Goal: Task Accomplishment & Management: Manage account settings

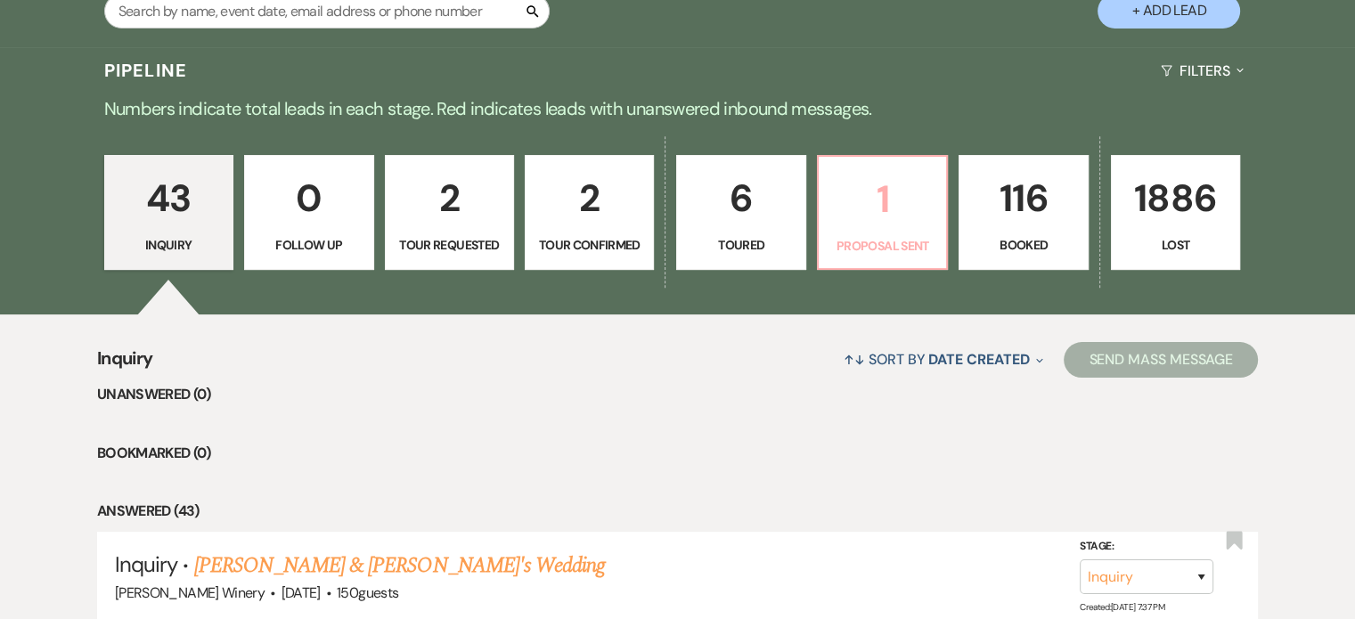
click at [886, 196] on p "1" at bounding box center [882, 199] width 106 height 60
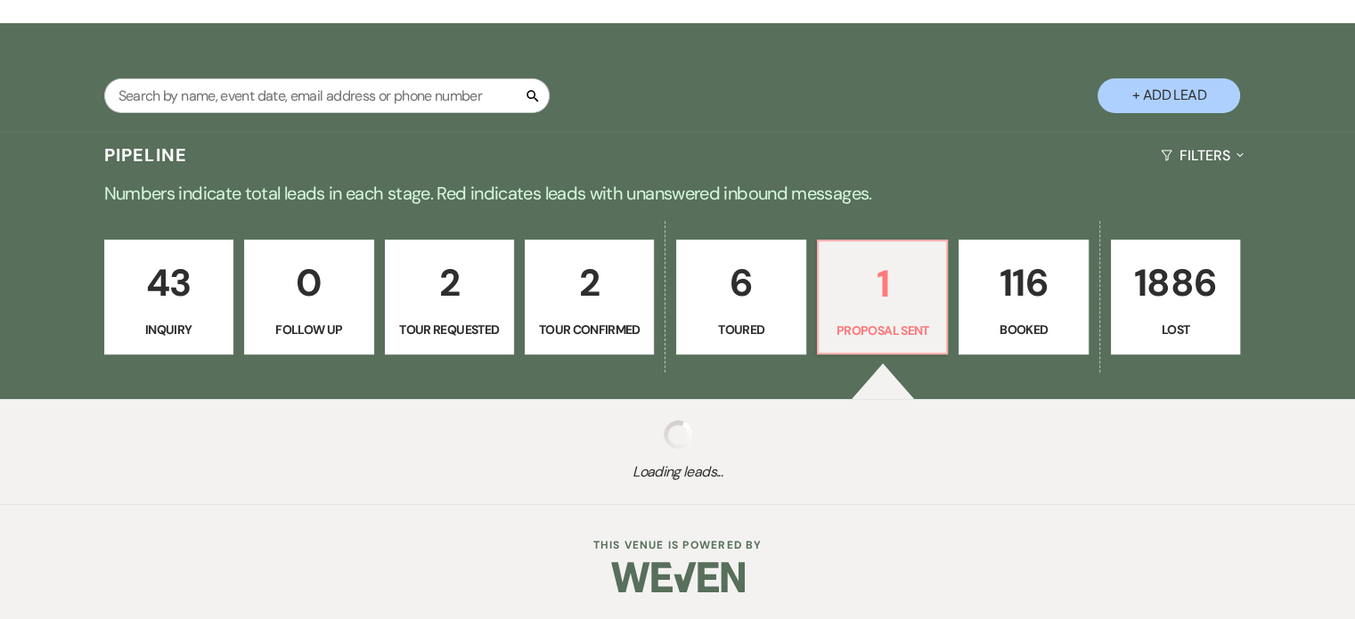
select select "6"
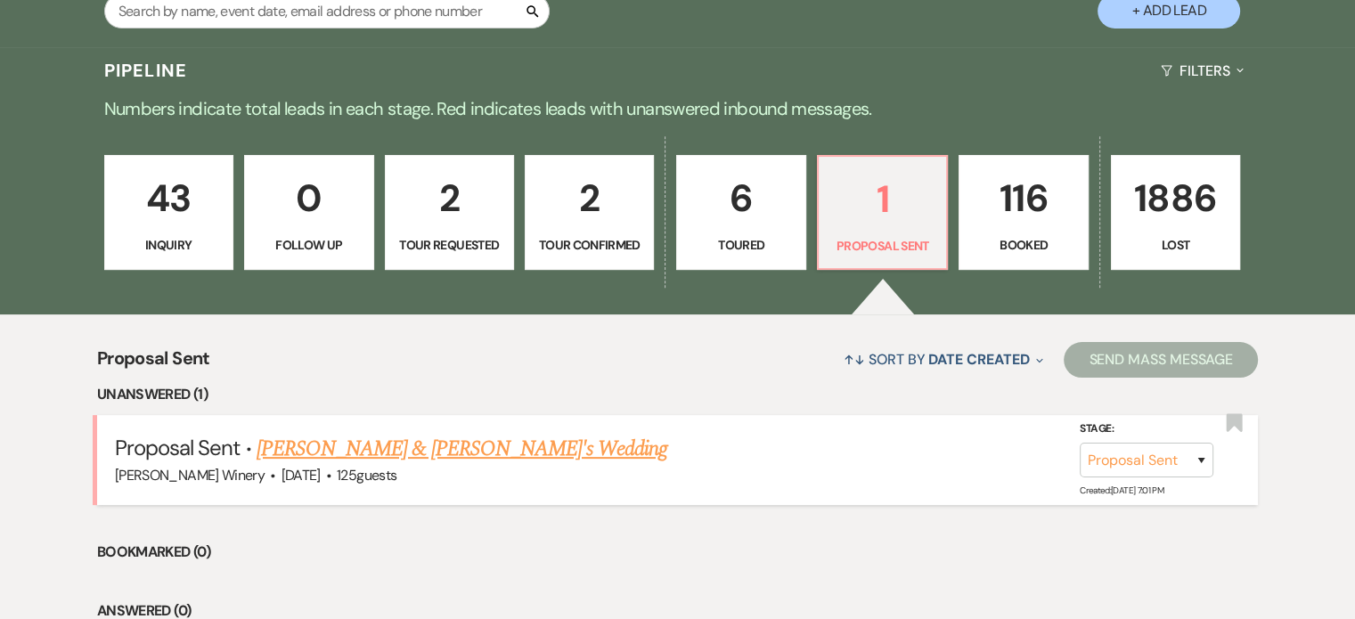
click at [324, 452] on link "[PERSON_NAME] & [PERSON_NAME]'s Wedding" at bounding box center [461, 449] width 411 height 32
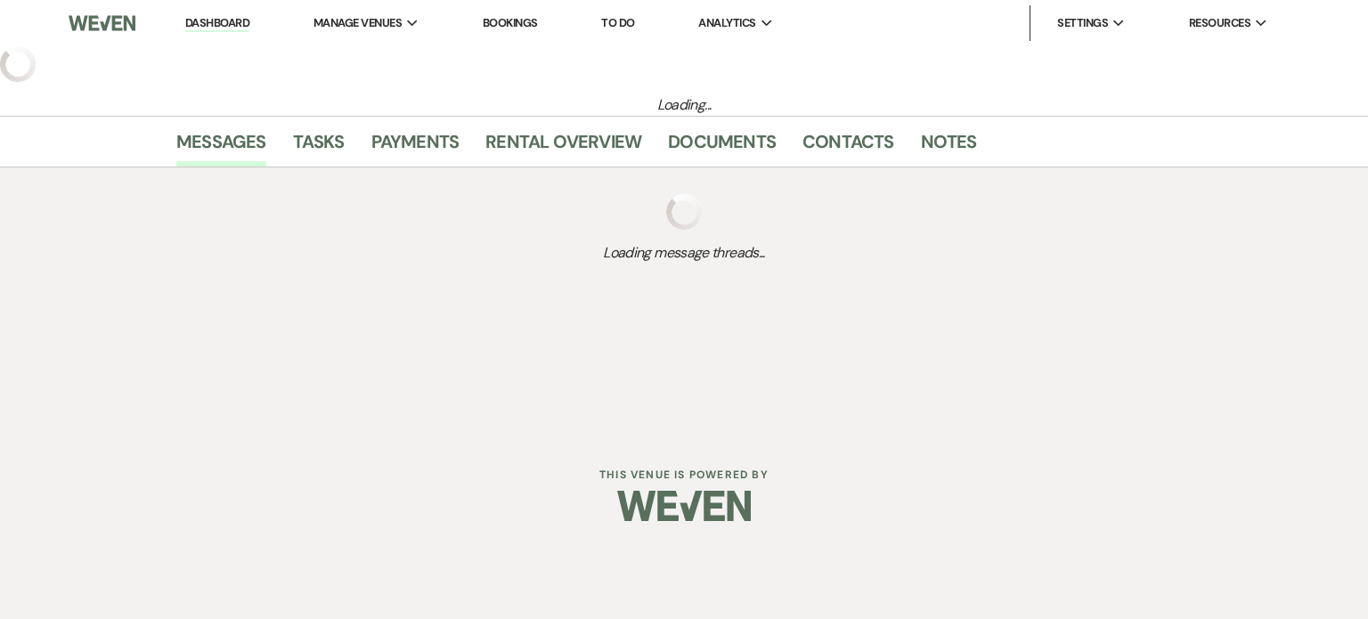
select select "6"
select select "5"
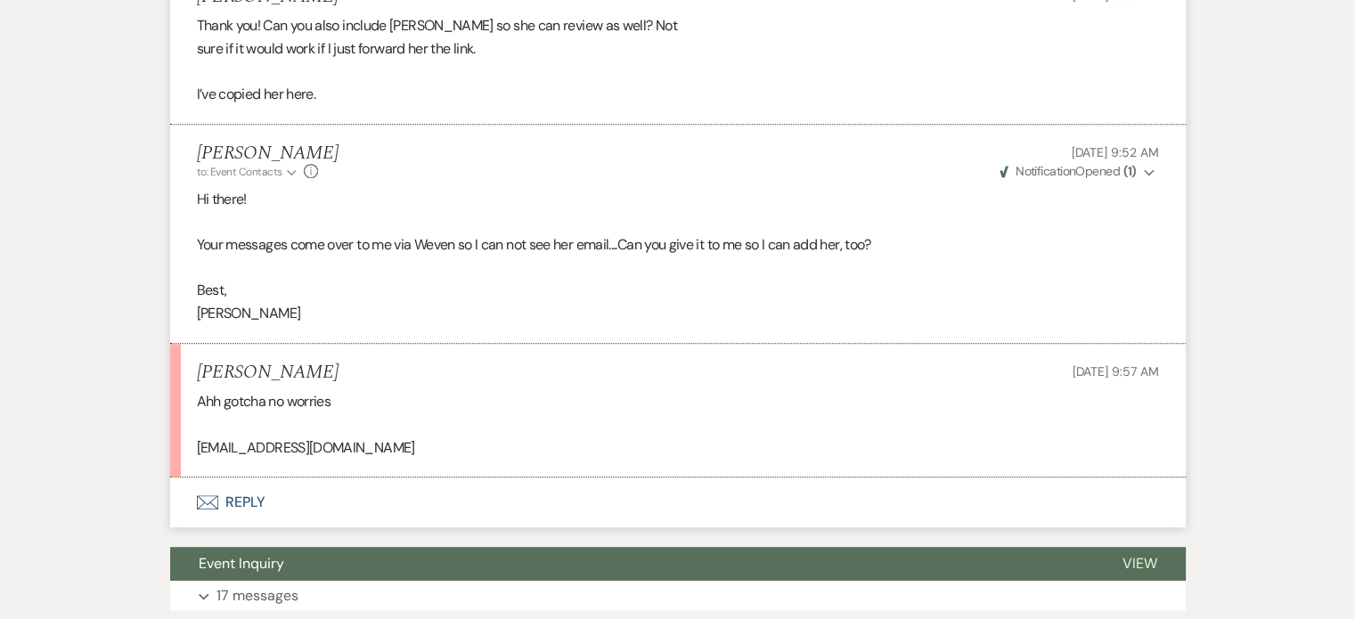
scroll to position [1235, 0]
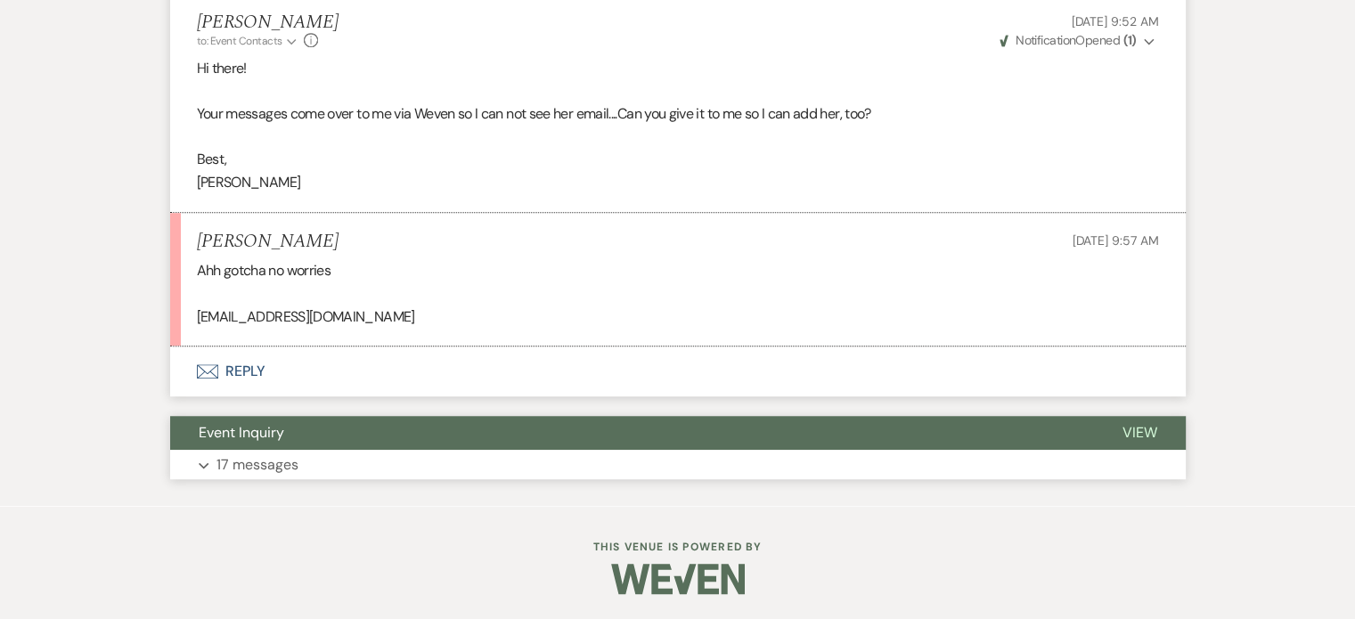
click at [286, 440] on button "Event Inquiry" at bounding box center [631, 433] width 923 height 34
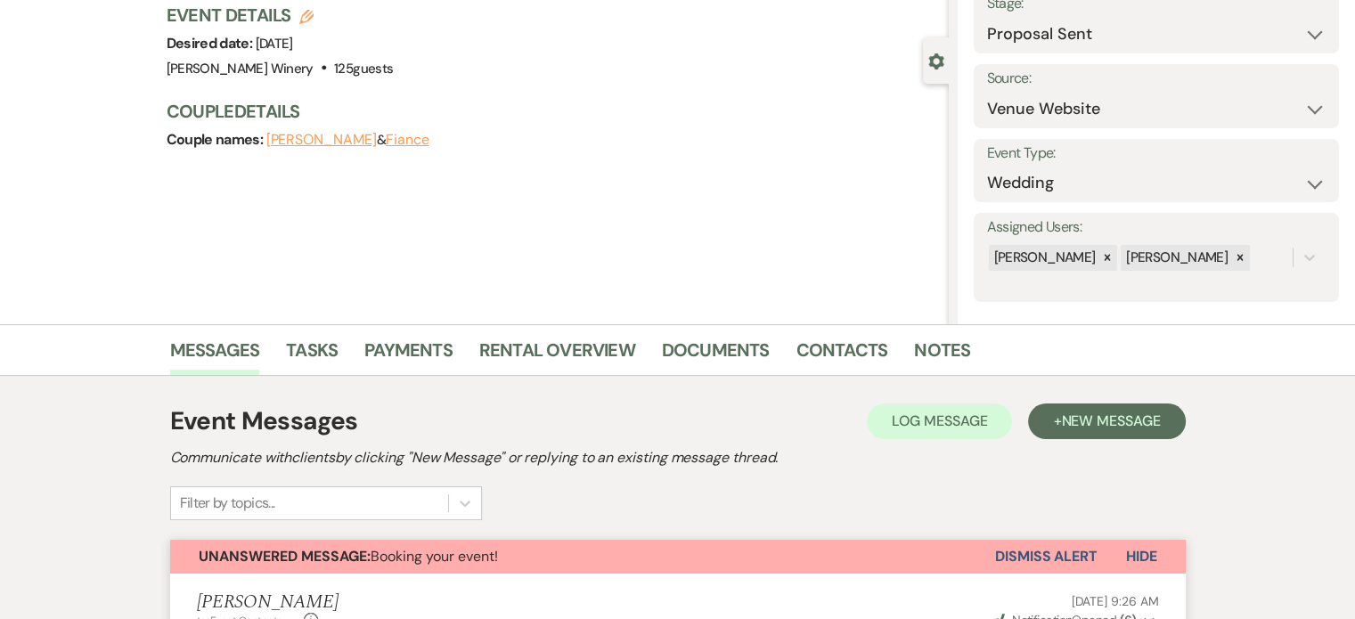
scroll to position [0, 0]
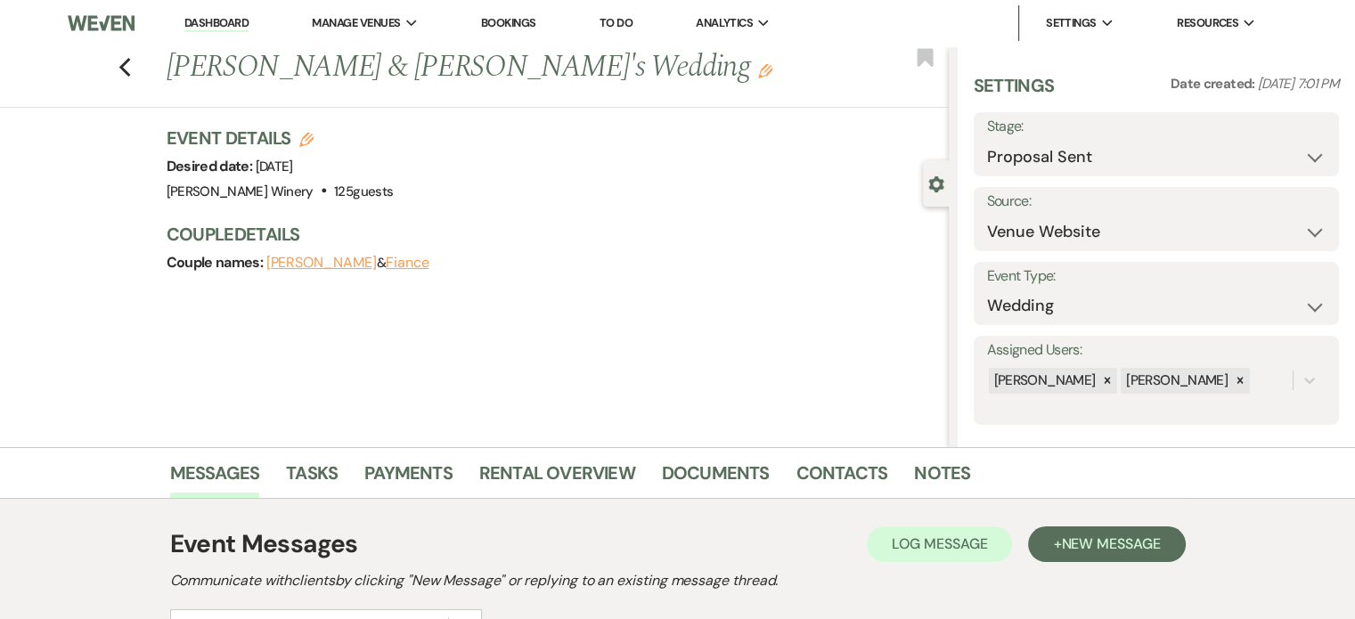
click at [205, 20] on link "Dashboard" at bounding box center [216, 23] width 64 height 17
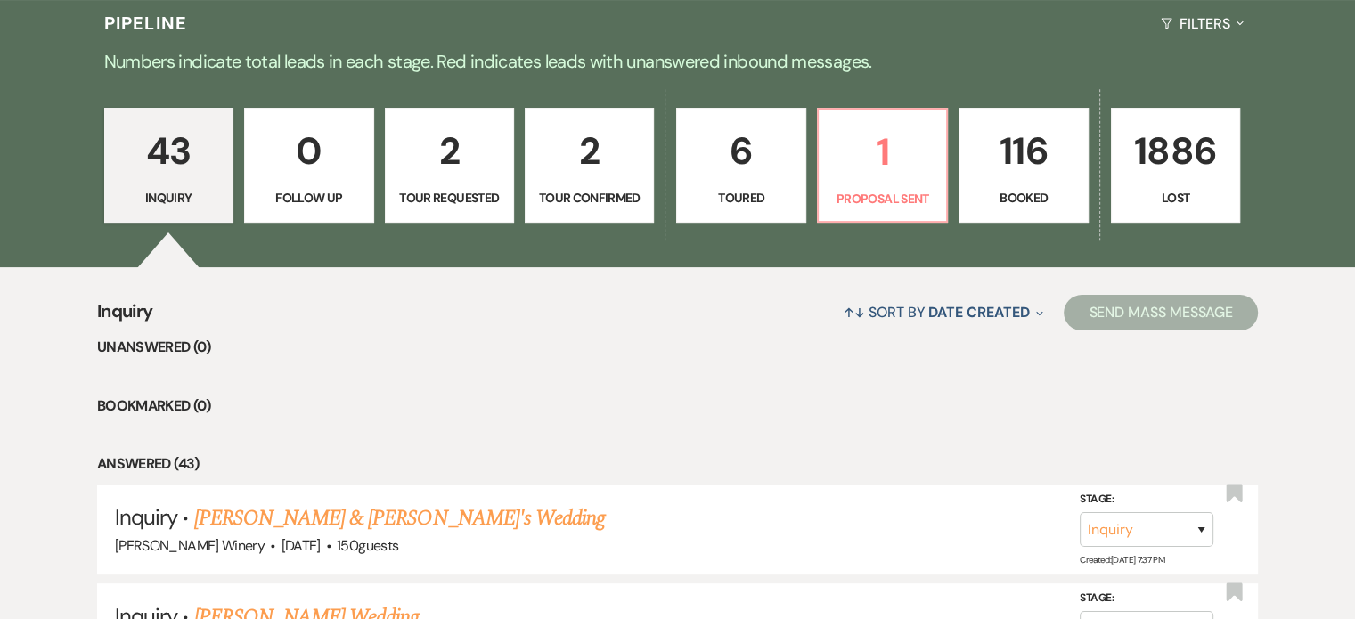
scroll to position [463, 0]
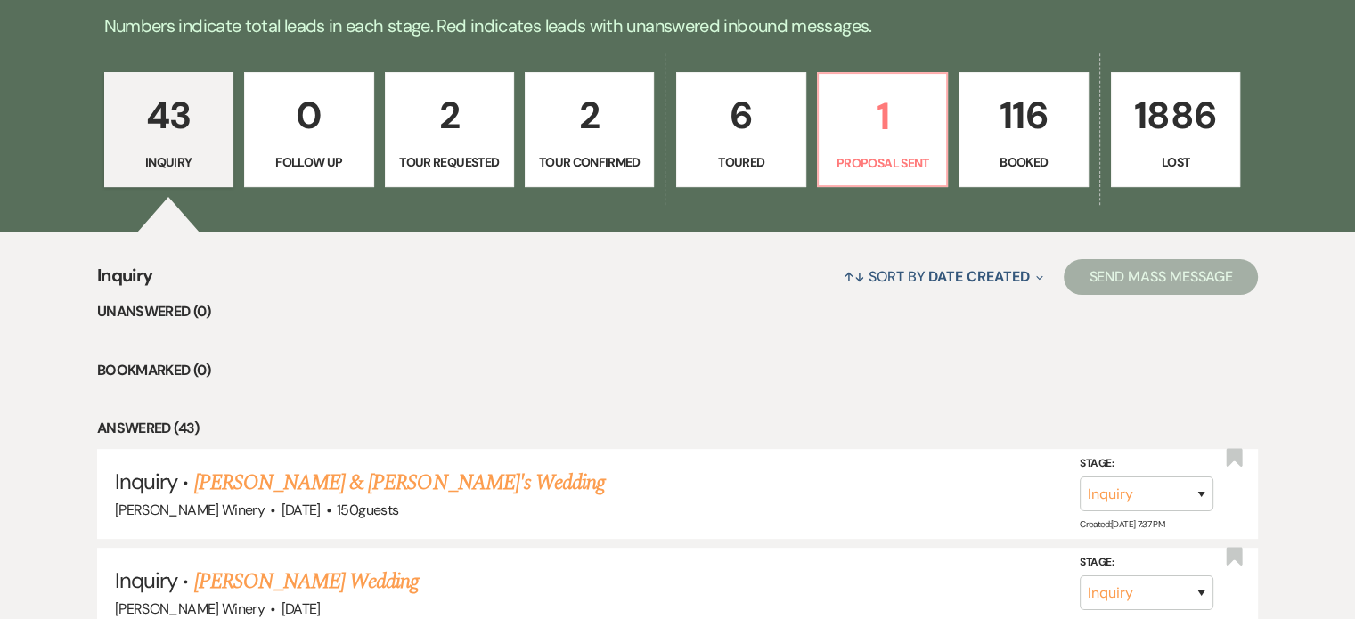
click at [606, 142] on p "2" at bounding box center [589, 115] width 106 height 60
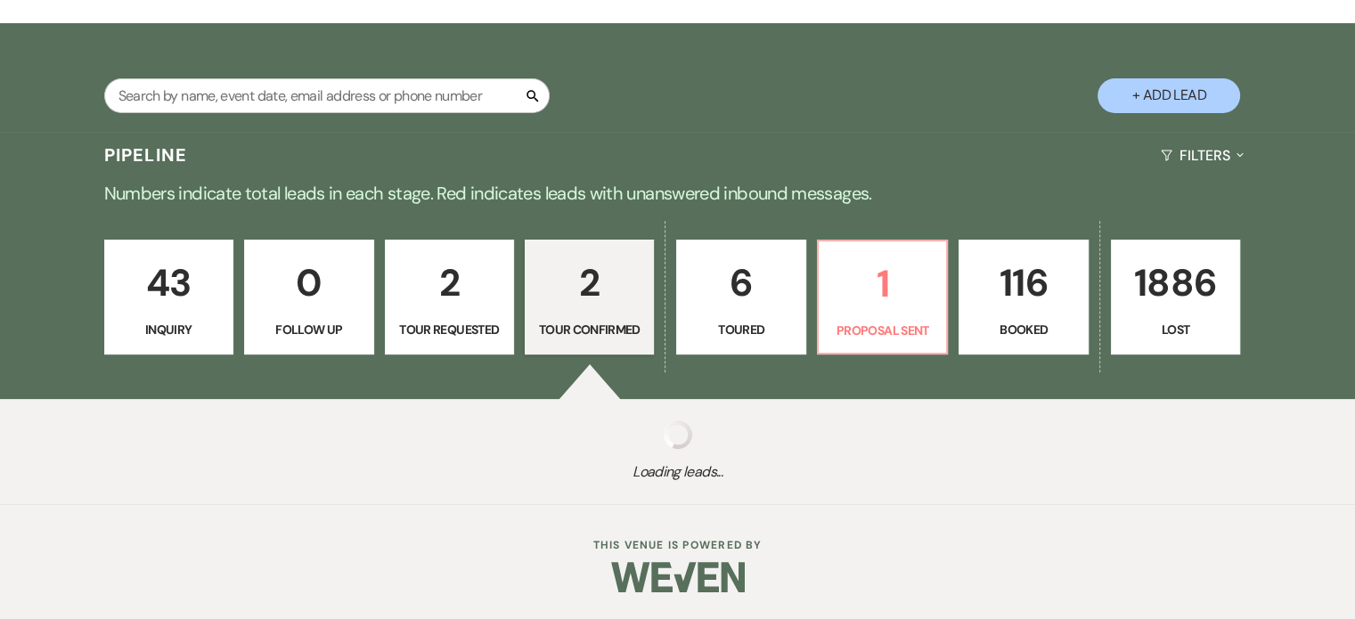
select select "4"
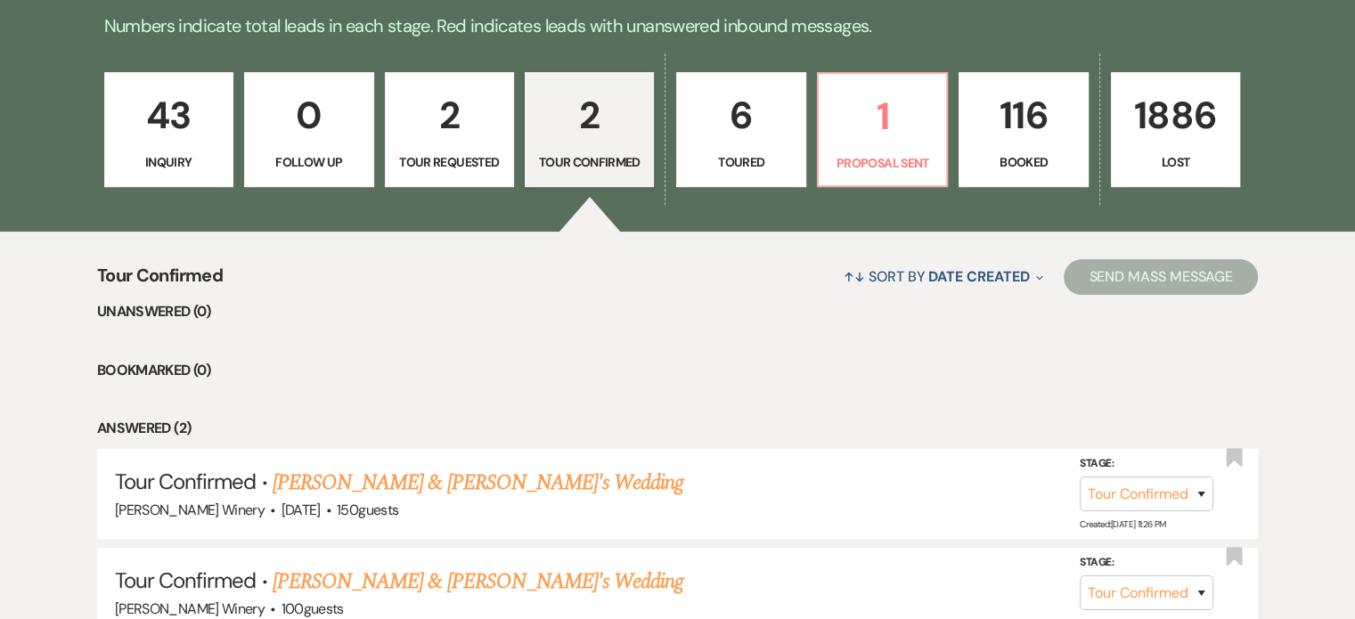
click at [460, 113] on p "2" at bounding box center [449, 115] width 106 height 60
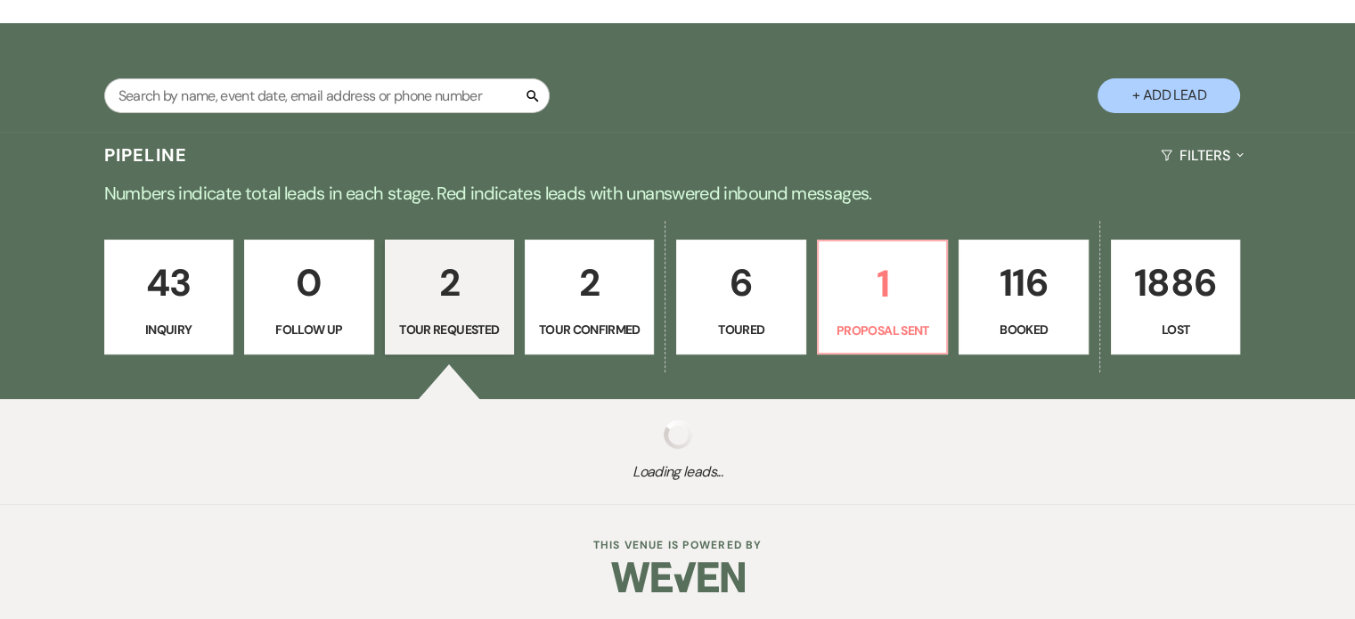
scroll to position [463, 0]
select select "2"
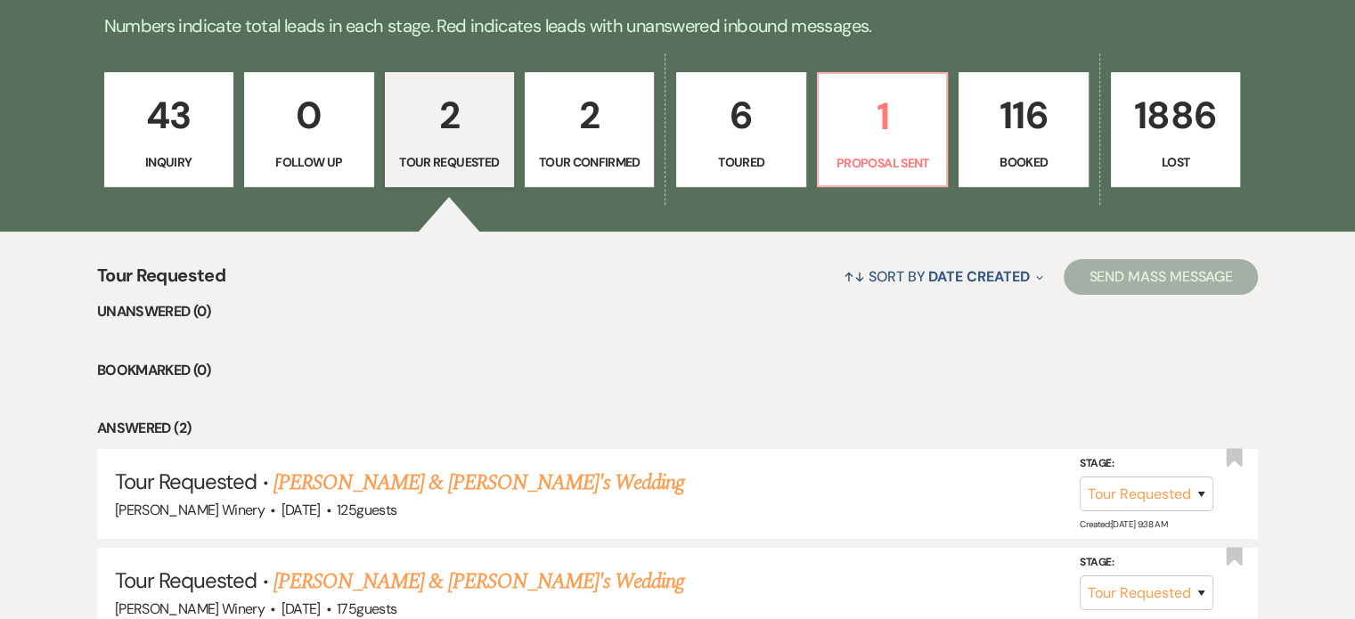
click at [185, 143] on p "43" at bounding box center [169, 115] width 106 height 60
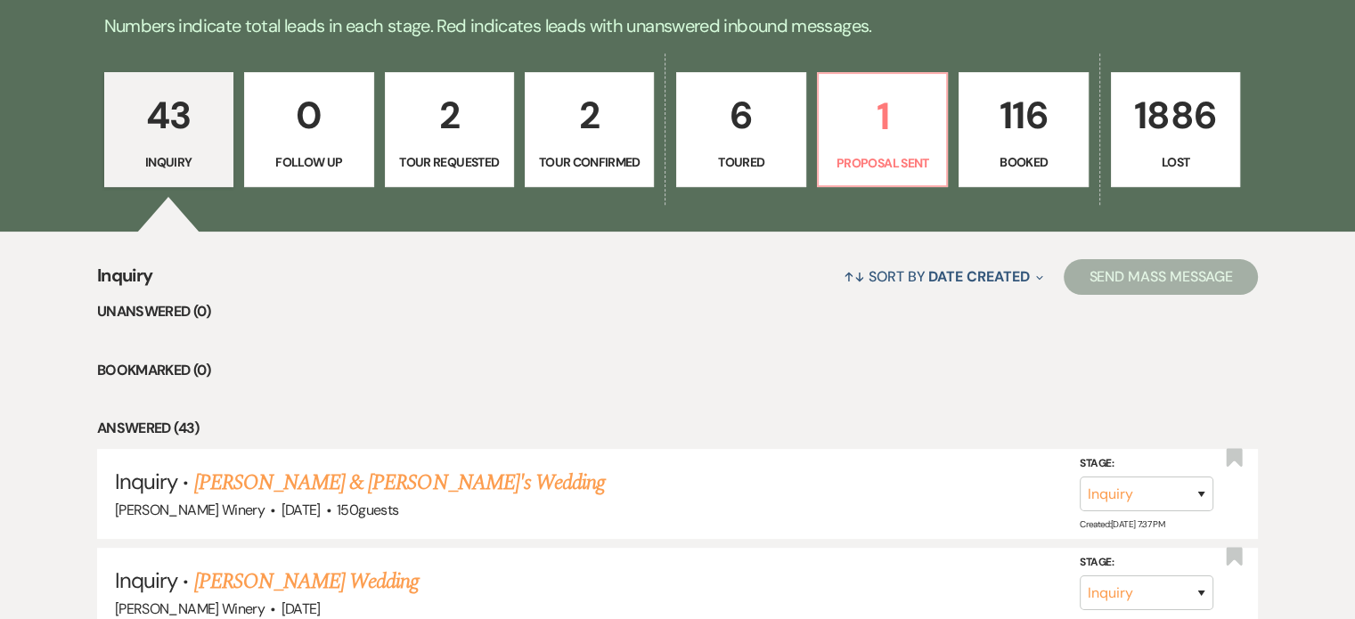
click at [513, 121] on link "2 Tour Requested" at bounding box center [449, 130] width 129 height 116
select select "2"
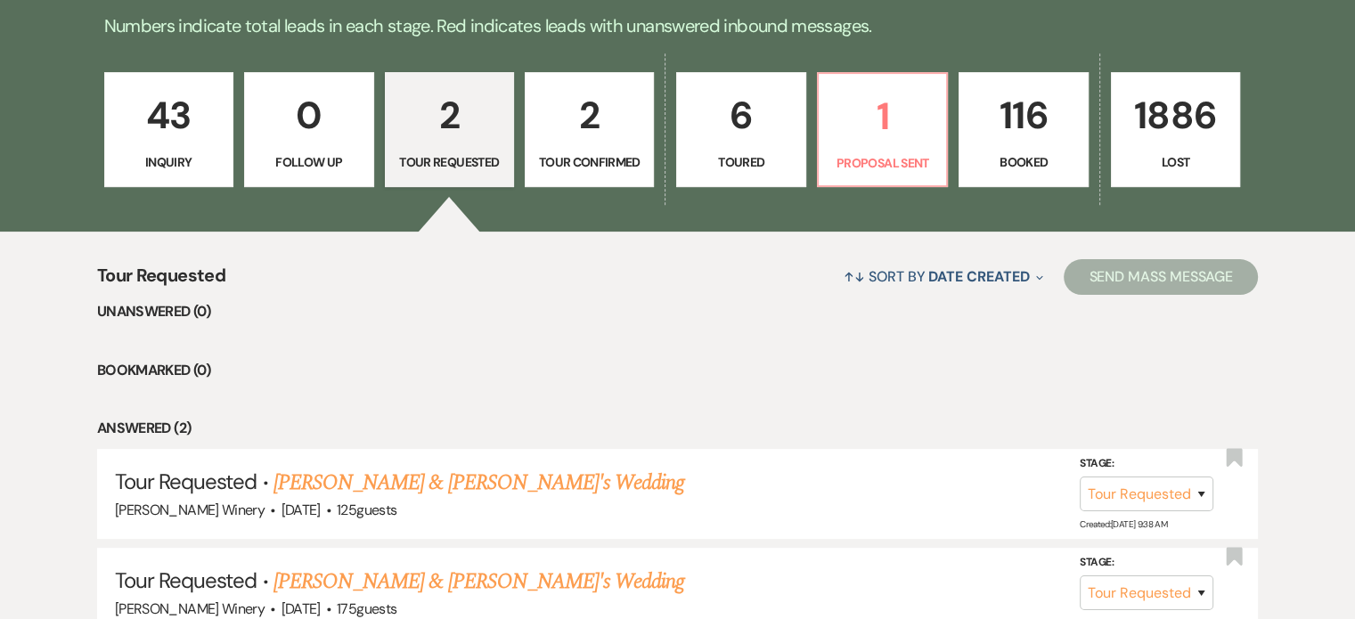
click at [605, 125] on p "2" at bounding box center [589, 115] width 106 height 60
select select "4"
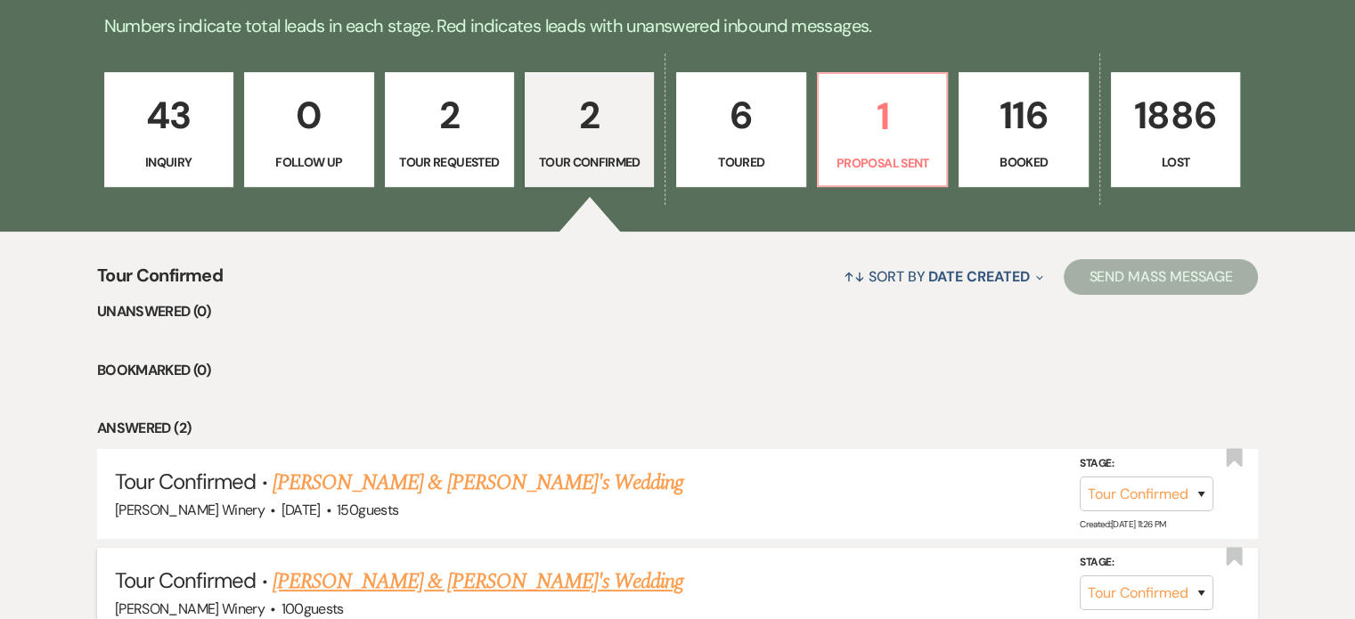
click at [375, 585] on link "[PERSON_NAME] & [PERSON_NAME]'s Wedding" at bounding box center [478, 581] width 411 height 32
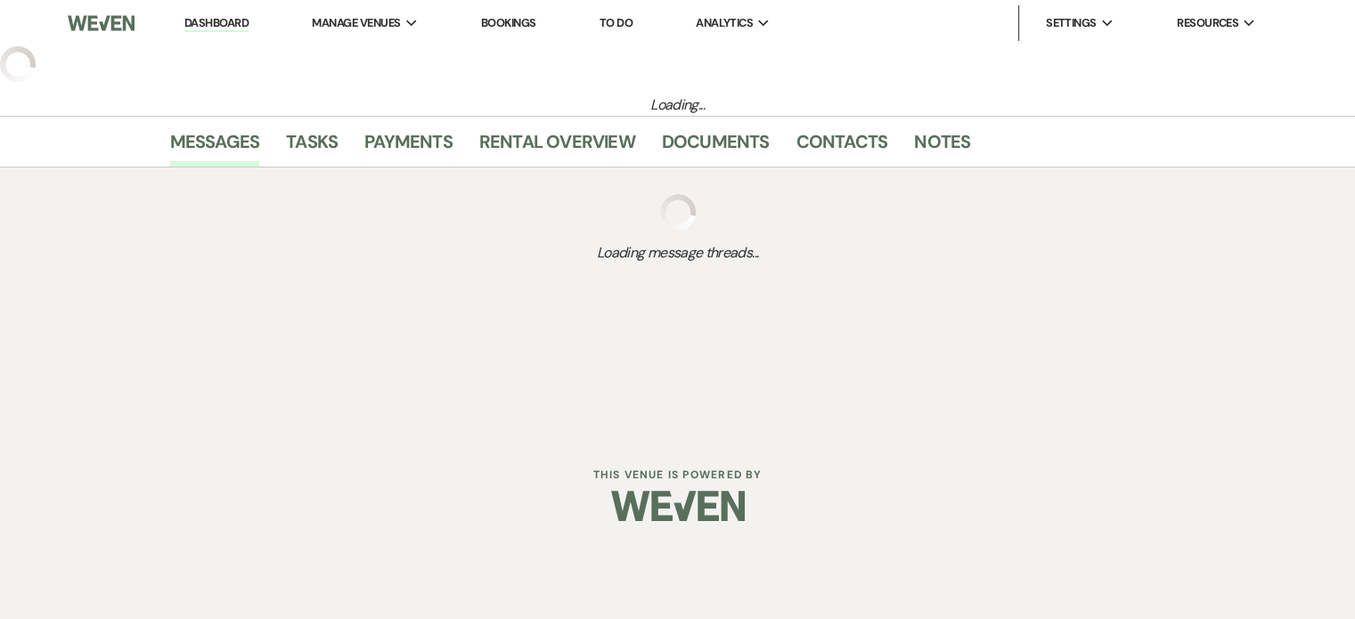
select select "4"
select select "5"
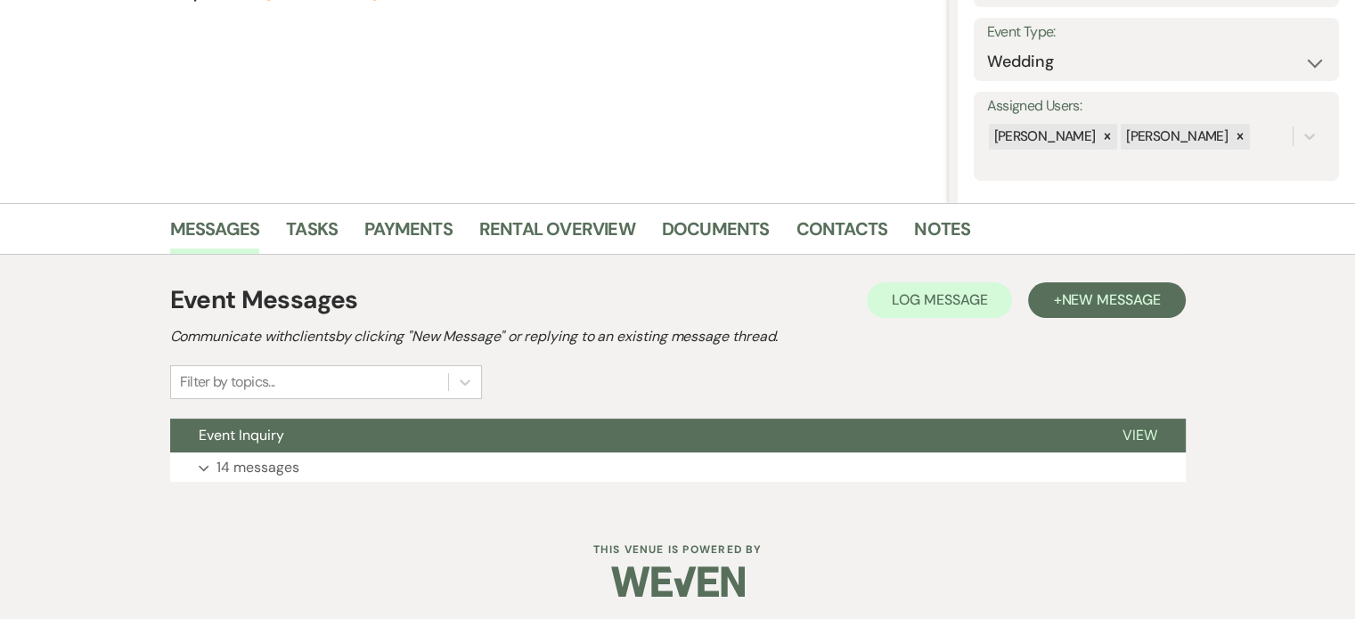
scroll to position [248, 0]
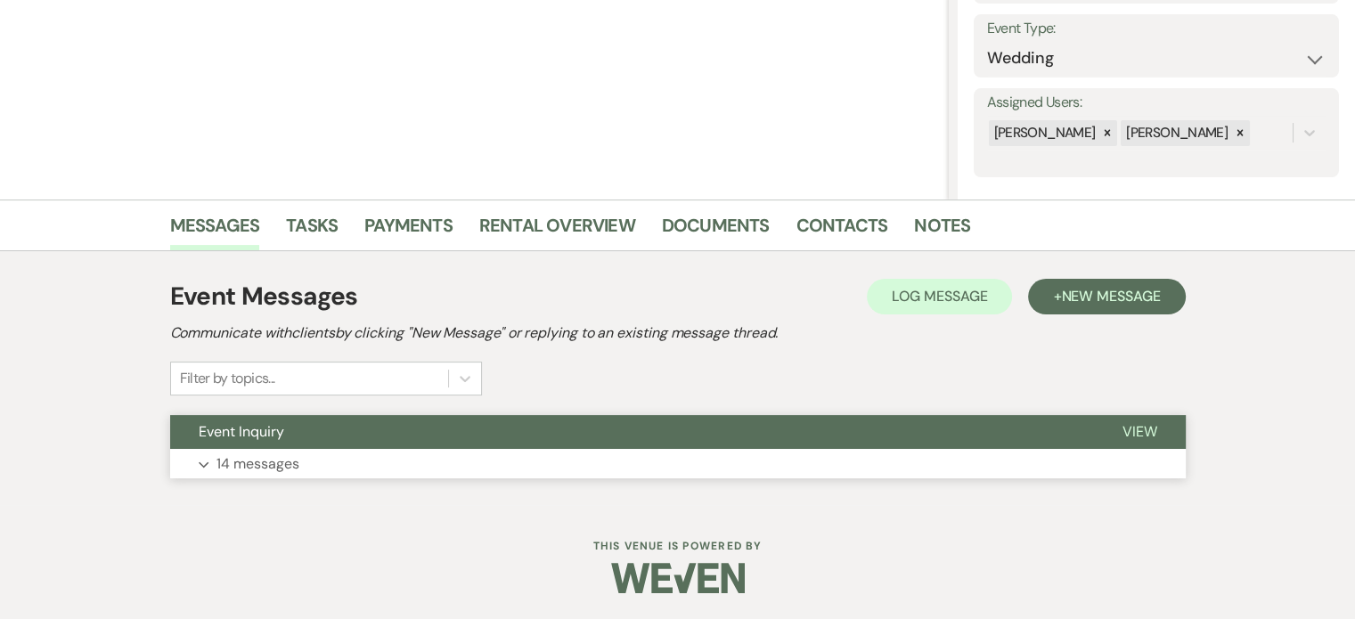
click at [290, 459] on p "14 messages" at bounding box center [257, 463] width 83 height 23
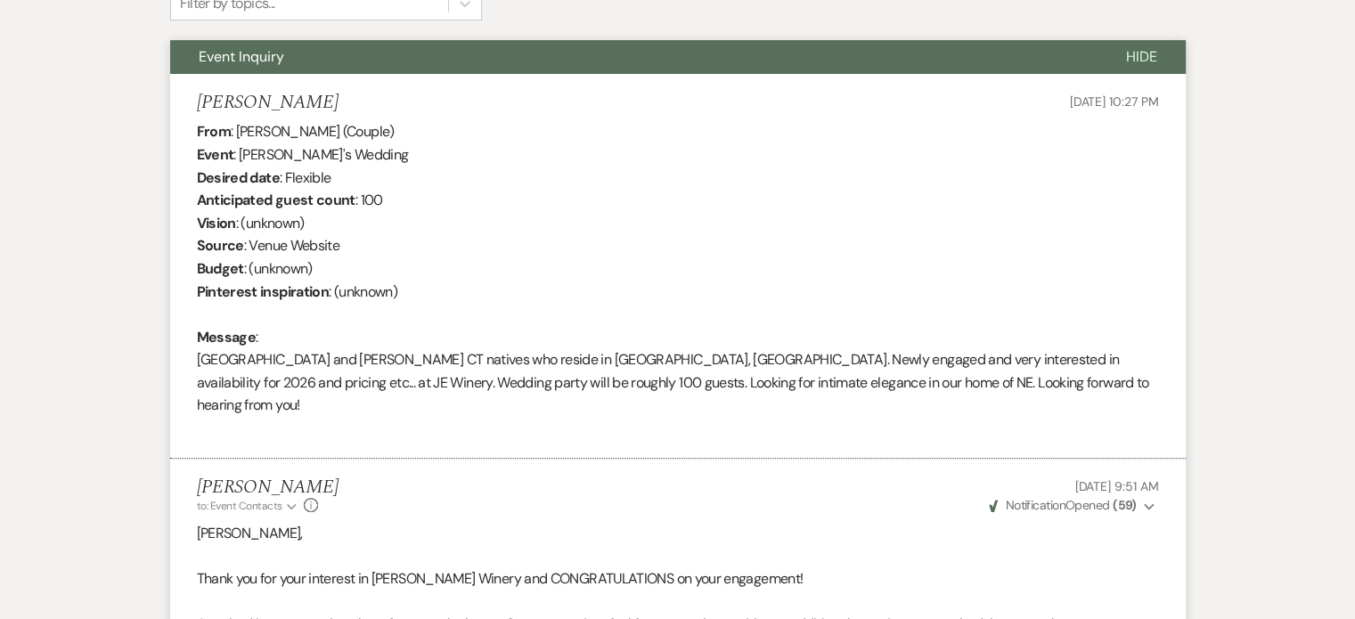
scroll to position [0, 0]
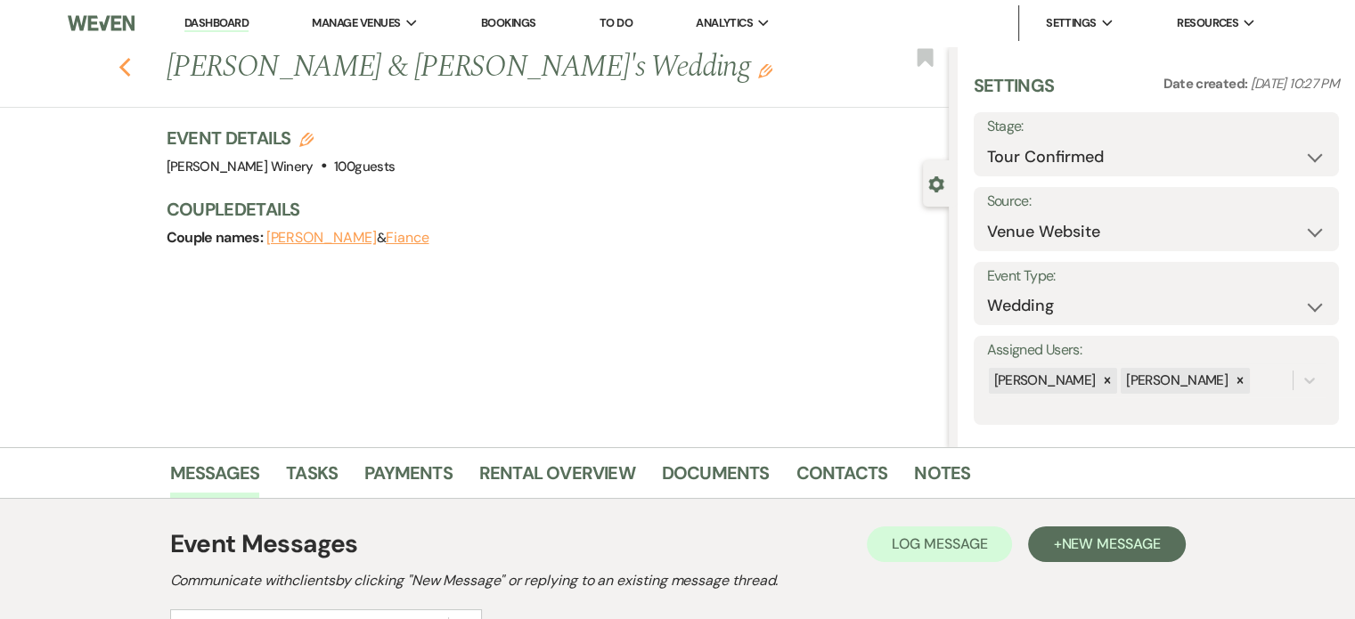
click at [125, 63] on icon "Previous" at bounding box center [124, 67] width 13 height 21
select select "4"
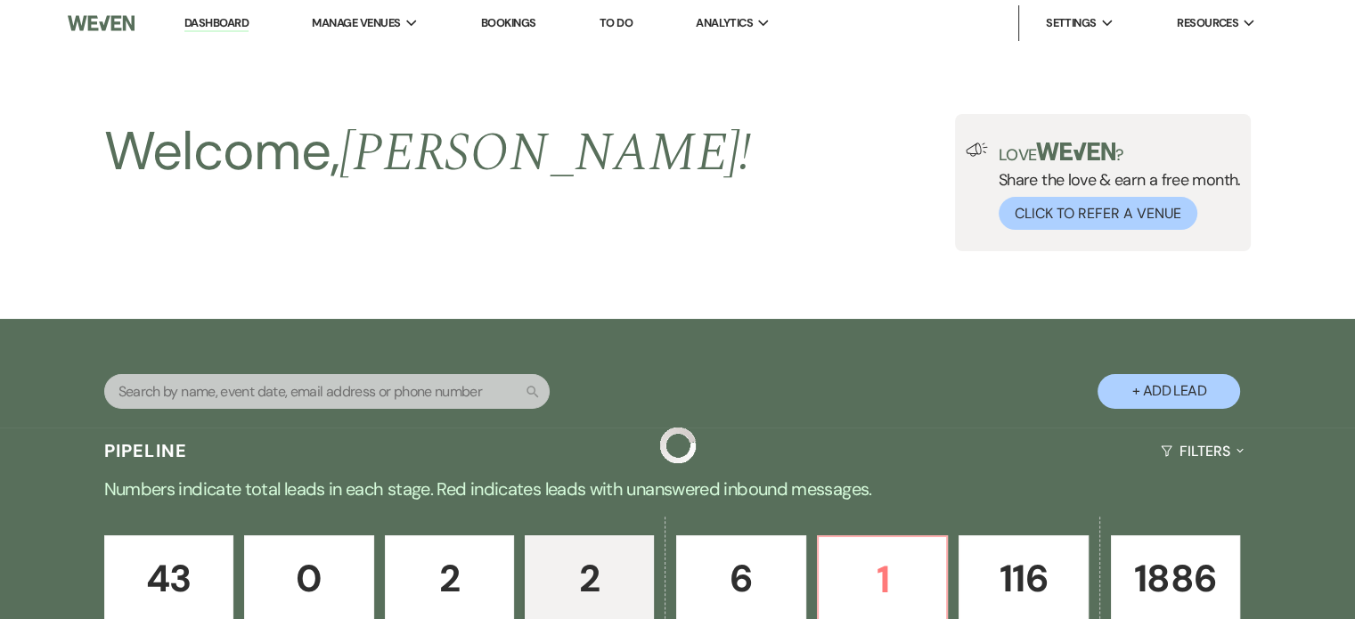
scroll to position [463, 0]
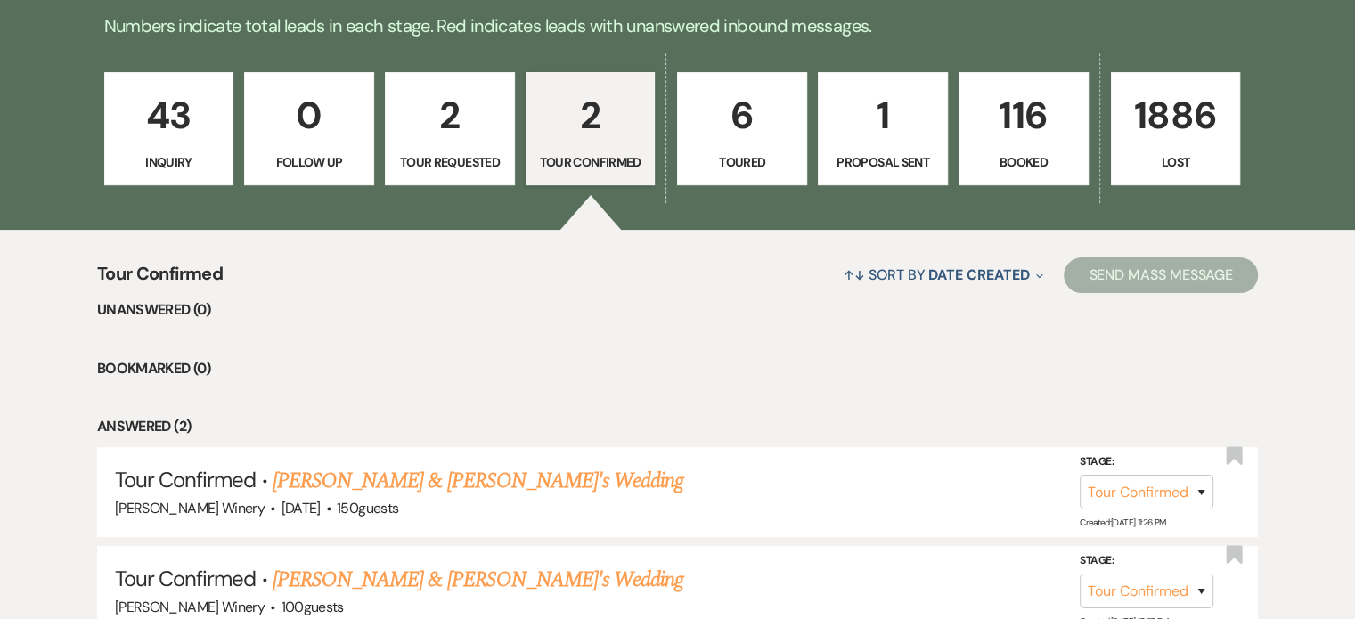
click at [627, 126] on p "2" at bounding box center [590, 115] width 107 height 60
click at [447, 156] on p "Tour Requested" at bounding box center [449, 162] width 107 height 20
select select "2"
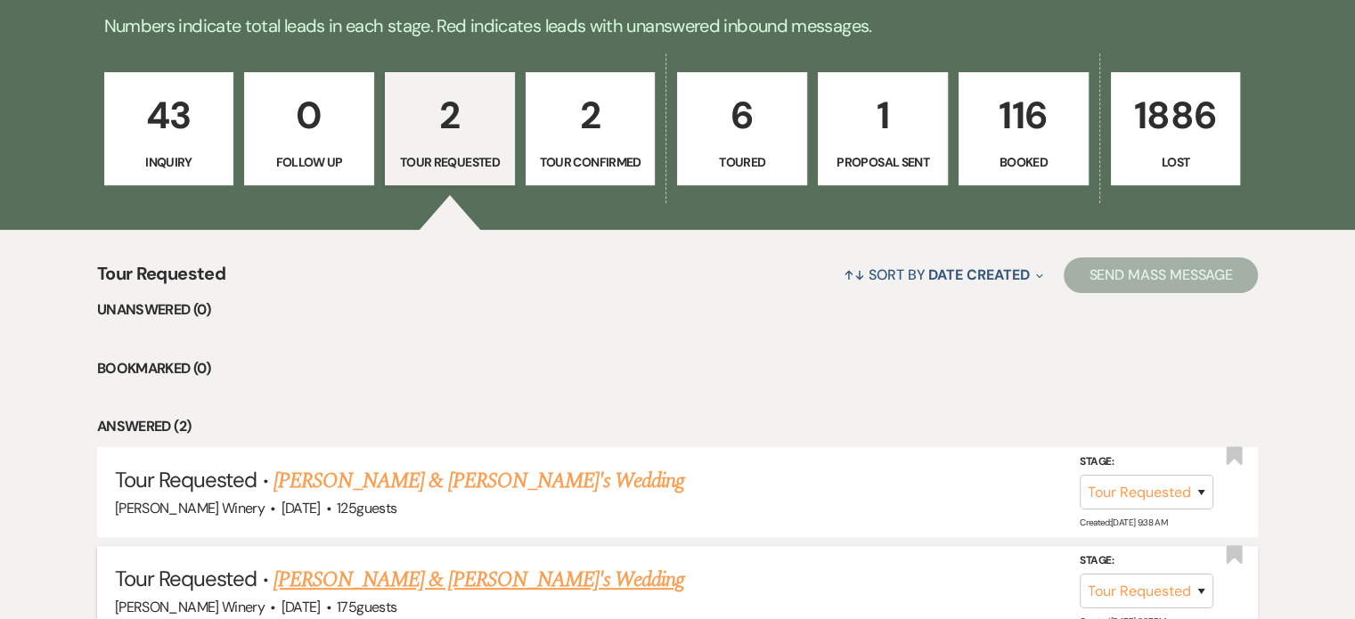
click at [481, 586] on link "[PERSON_NAME] & [PERSON_NAME]'s Wedding" at bounding box center [478, 580] width 411 height 32
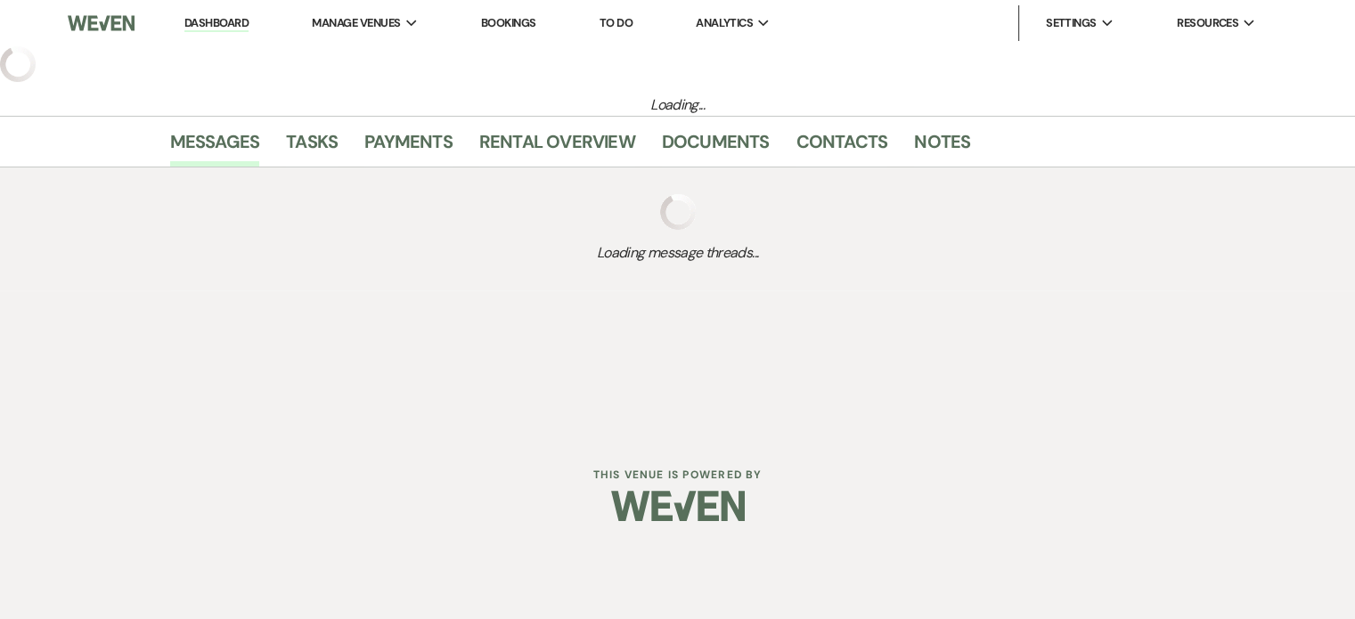
select select "2"
select select "5"
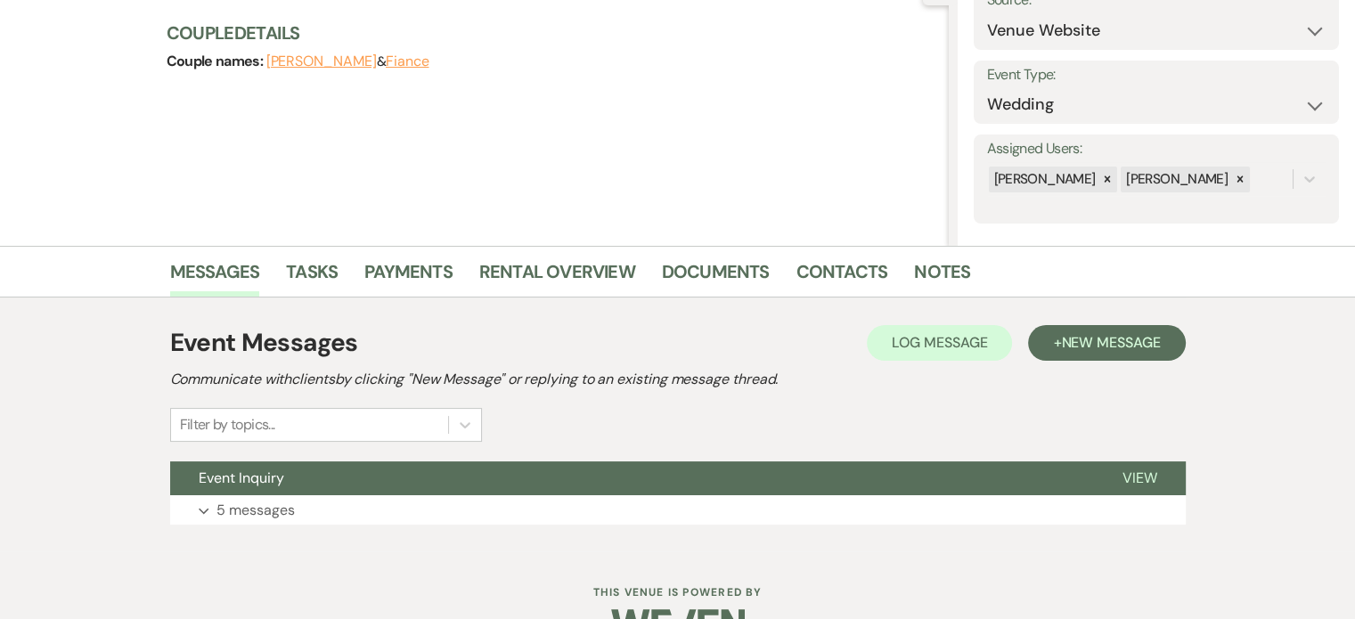
scroll to position [248, 0]
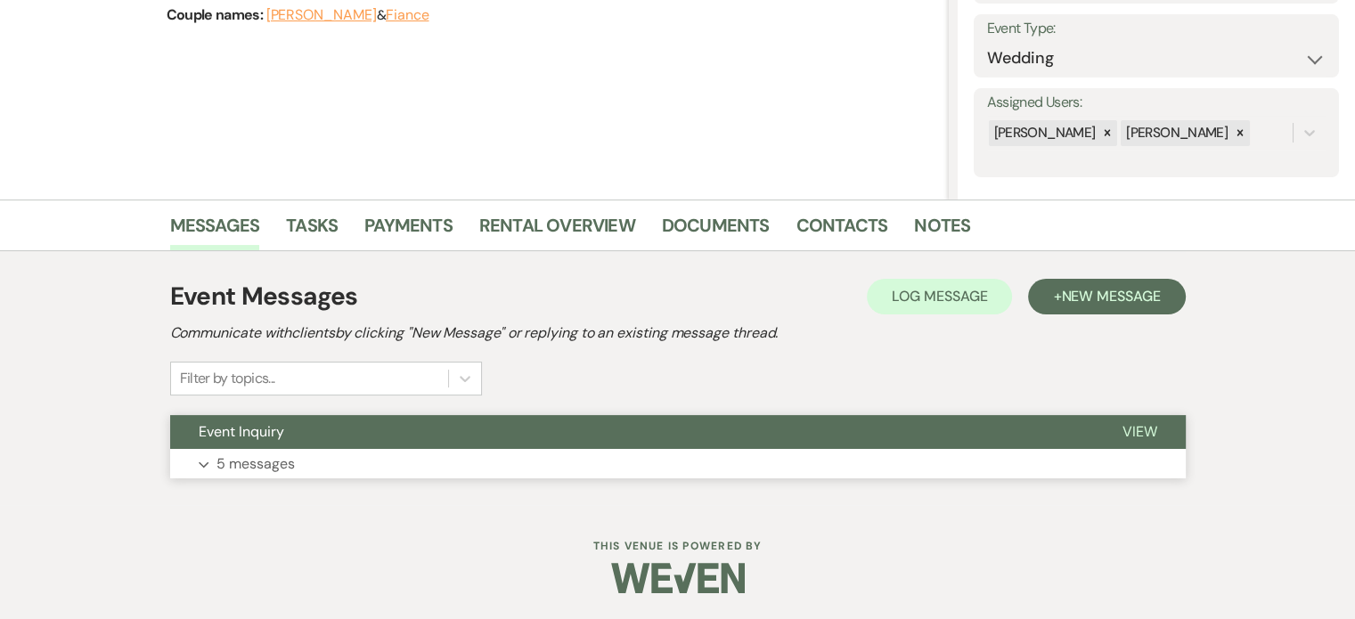
click at [276, 460] on p "5 messages" at bounding box center [255, 463] width 78 height 23
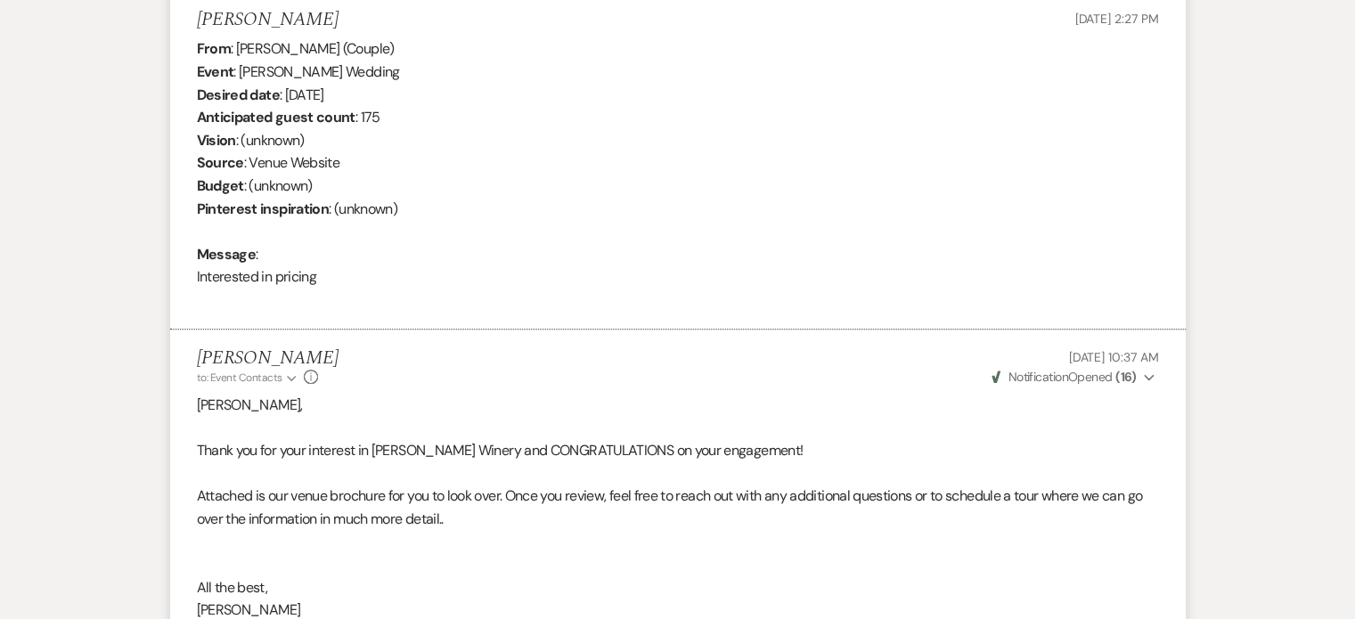
scroll to position [0, 0]
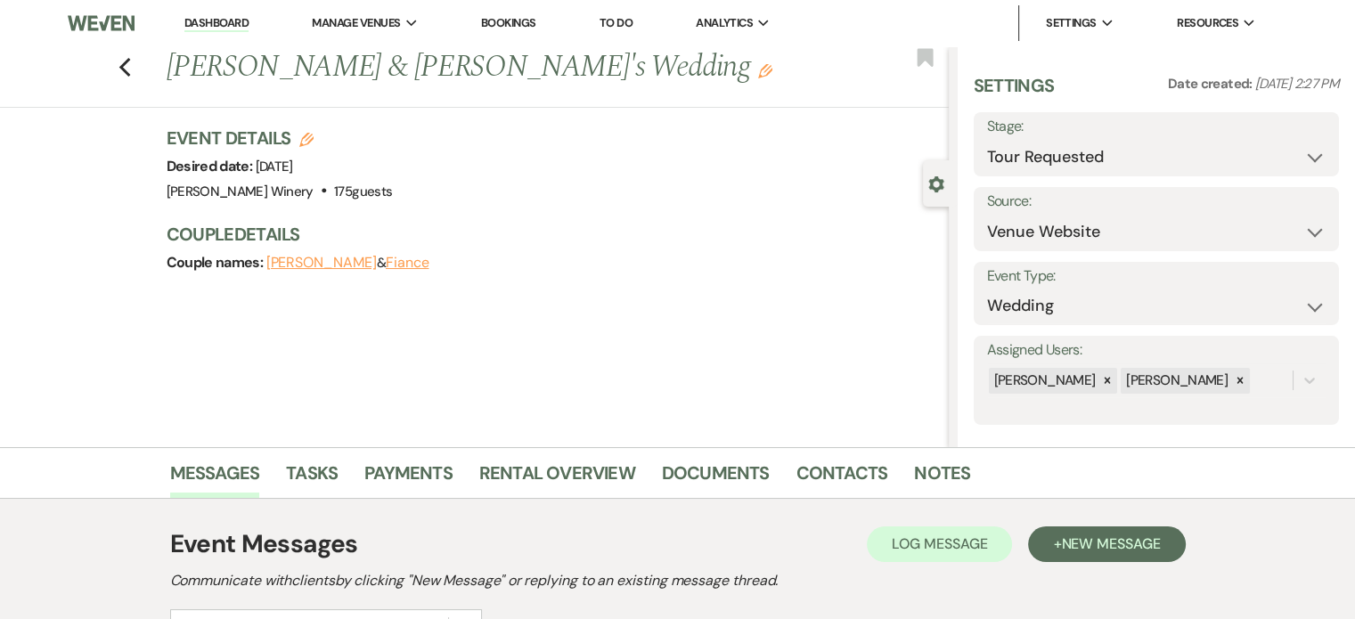
click at [215, 25] on link "Dashboard" at bounding box center [216, 23] width 64 height 17
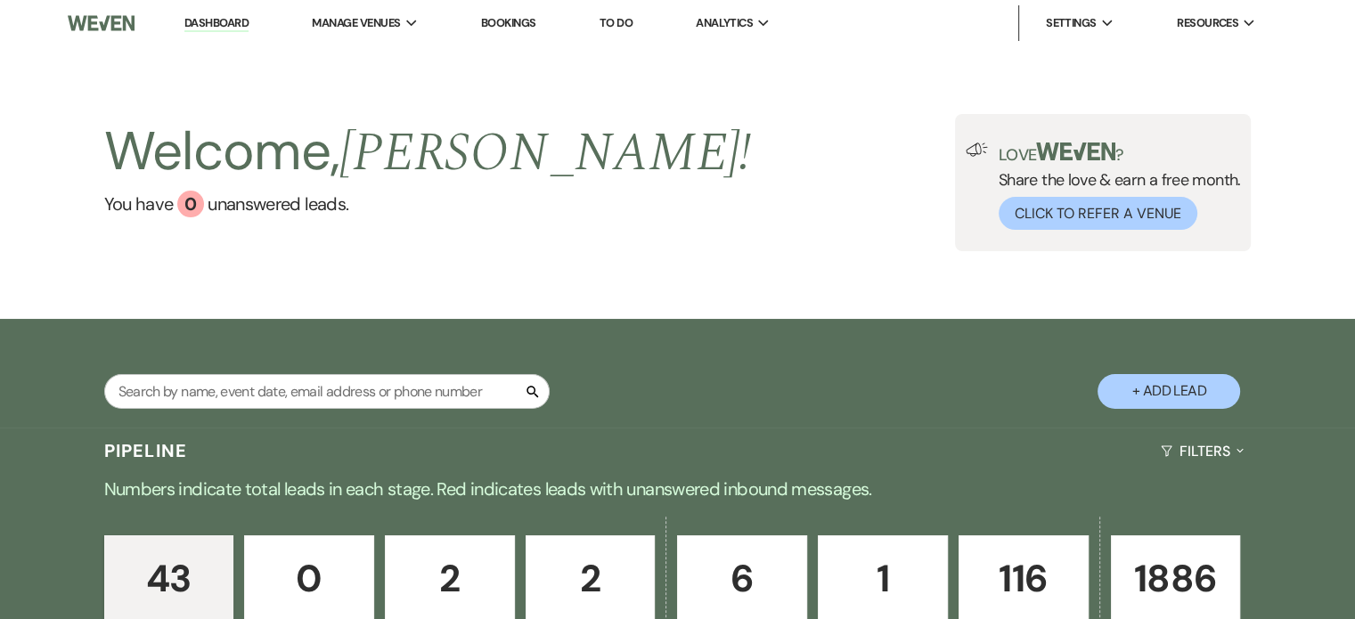
click at [191, 593] on p "43" at bounding box center [169, 579] width 107 height 60
click at [185, 575] on p "43" at bounding box center [169, 579] width 107 height 60
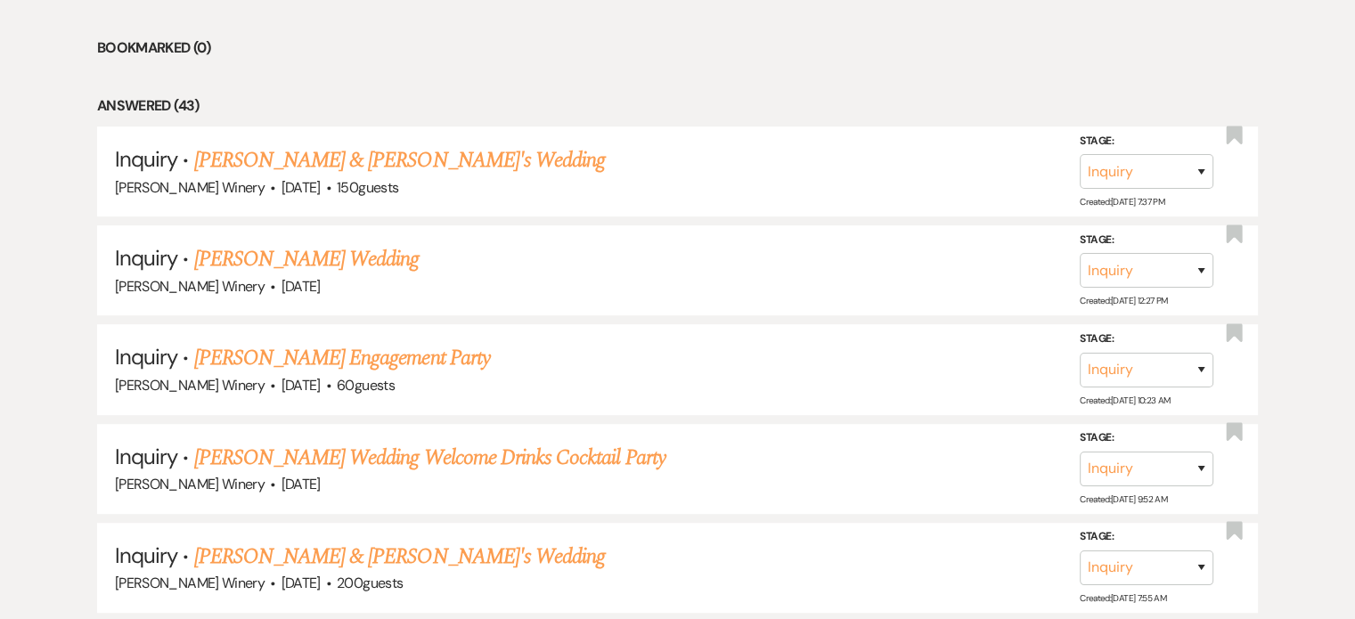
scroll to position [819, 0]
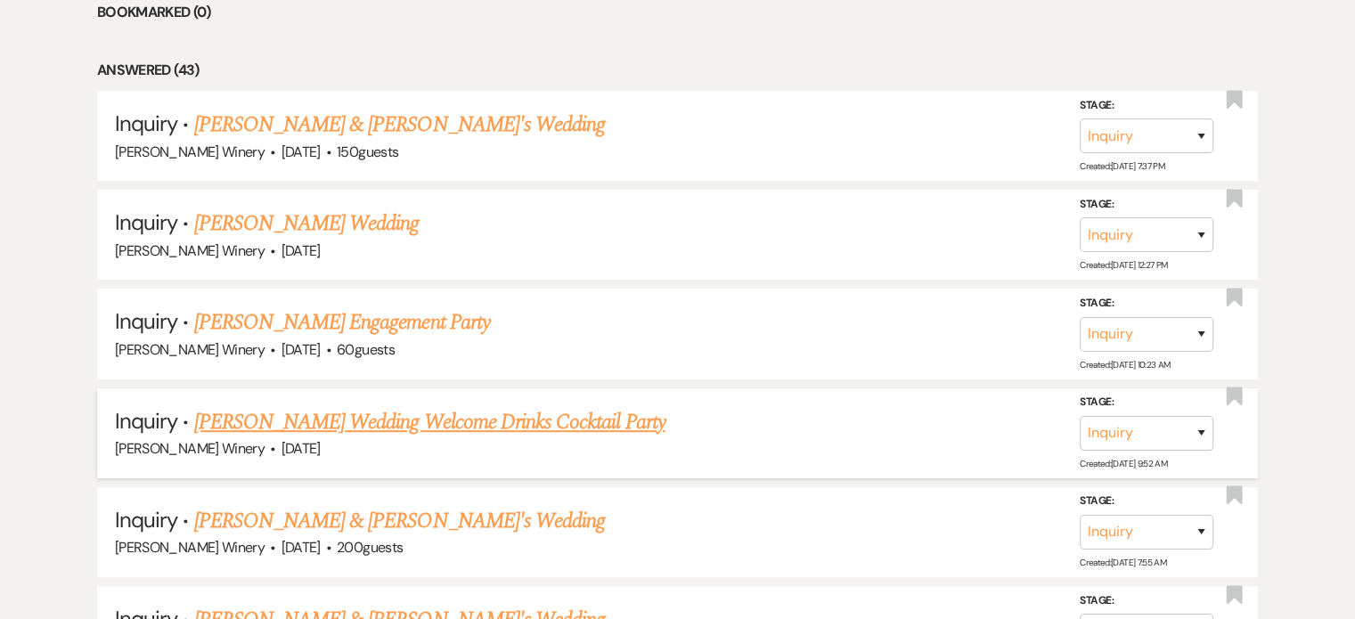
click at [587, 406] on link "[PERSON_NAME] Wedding Welcome Drinks Cocktail Party" at bounding box center [429, 422] width 471 height 32
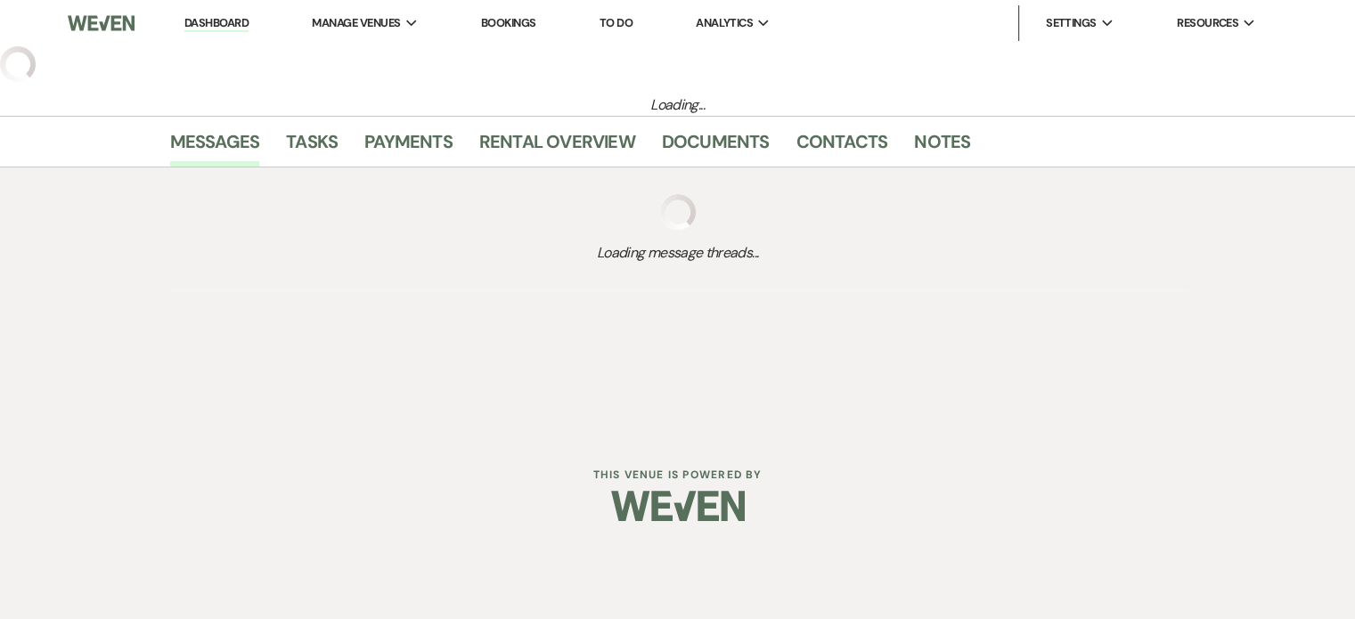
select select "5"
select select "13"
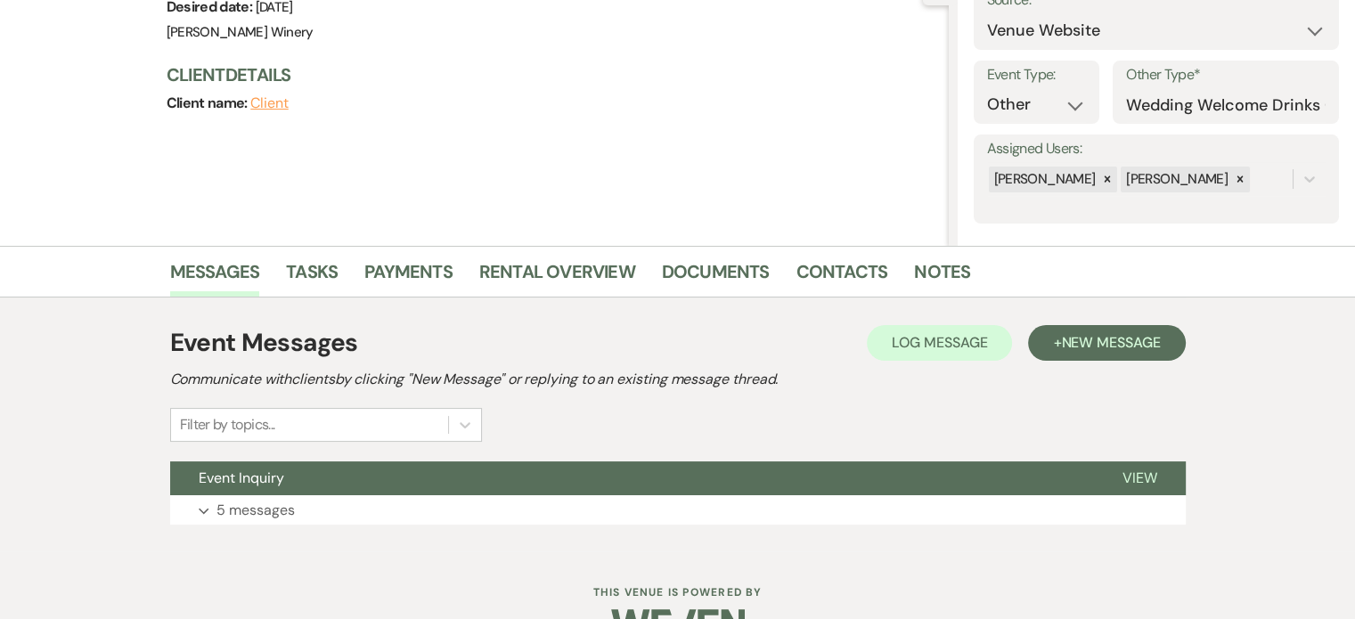
scroll to position [248, 0]
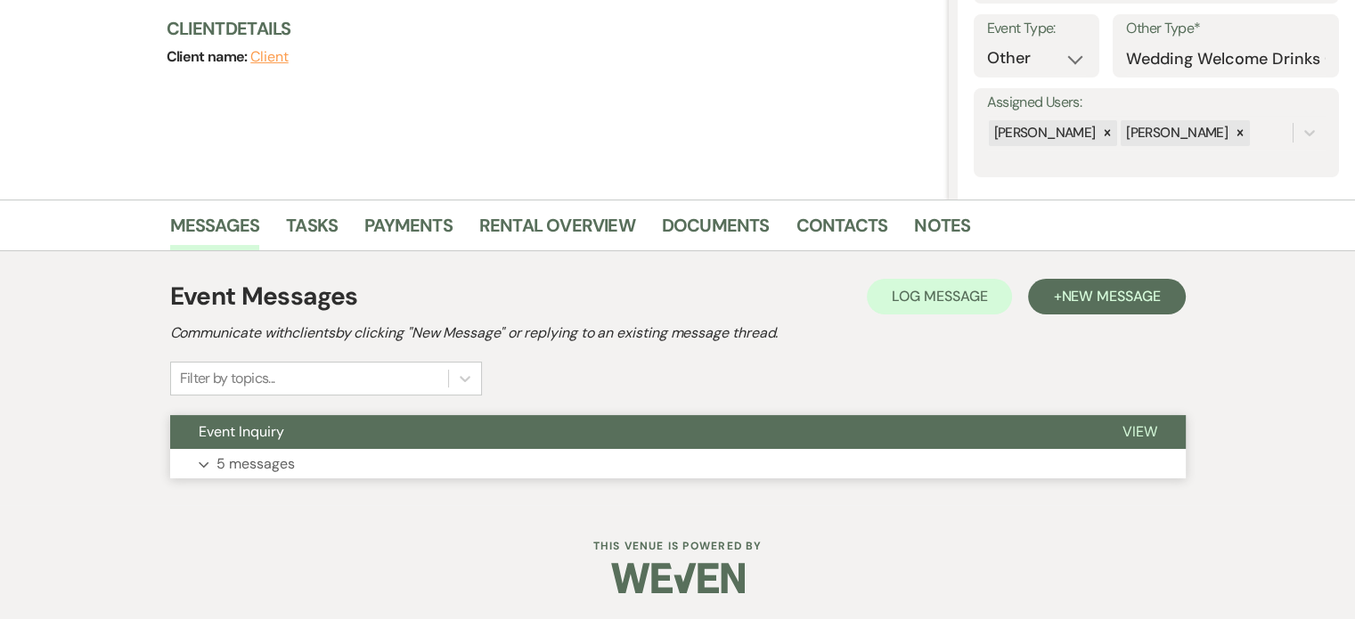
click at [294, 459] on button "Expand 5 messages" at bounding box center [677, 464] width 1015 height 30
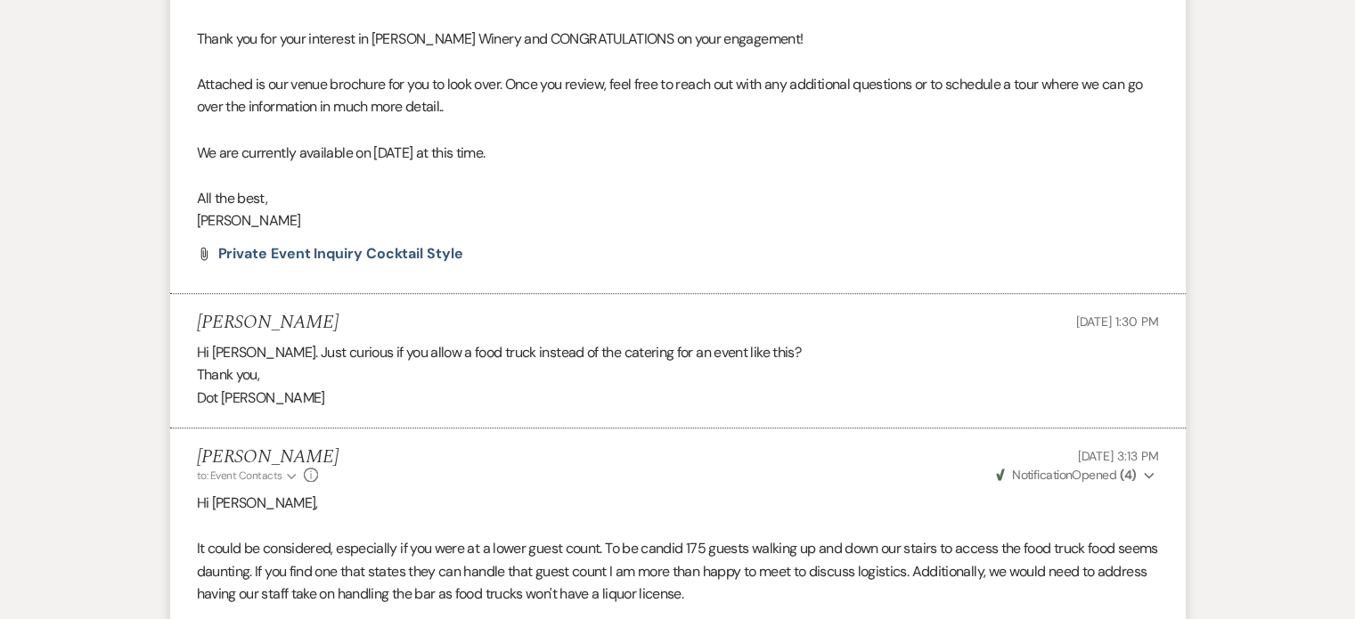
scroll to position [1143, 0]
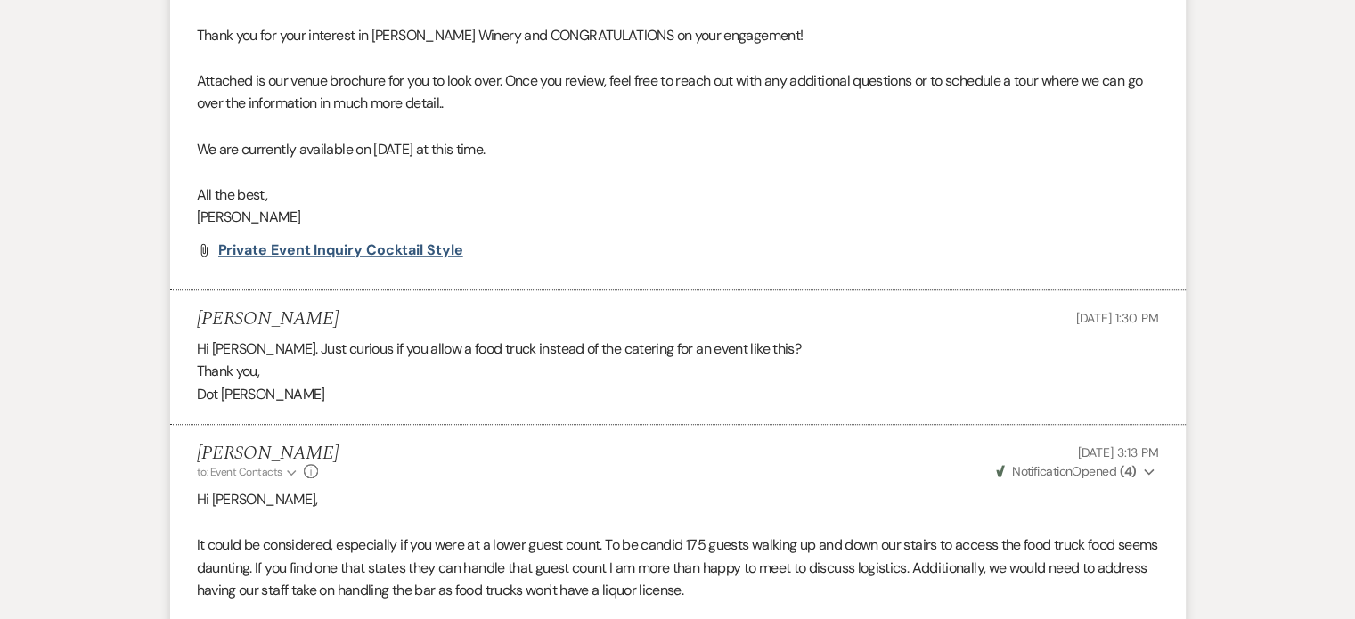
click at [362, 245] on span "Private Event Inquiry Cocktail Style" at bounding box center [340, 249] width 245 height 19
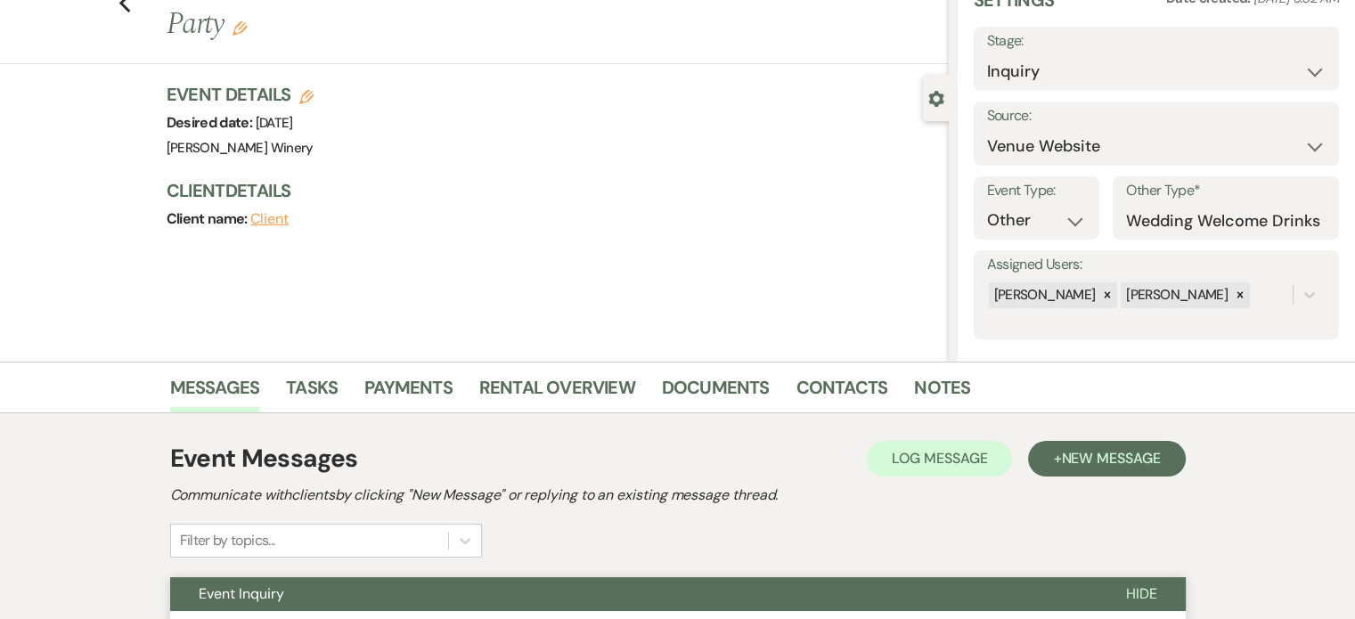
scroll to position [70, 0]
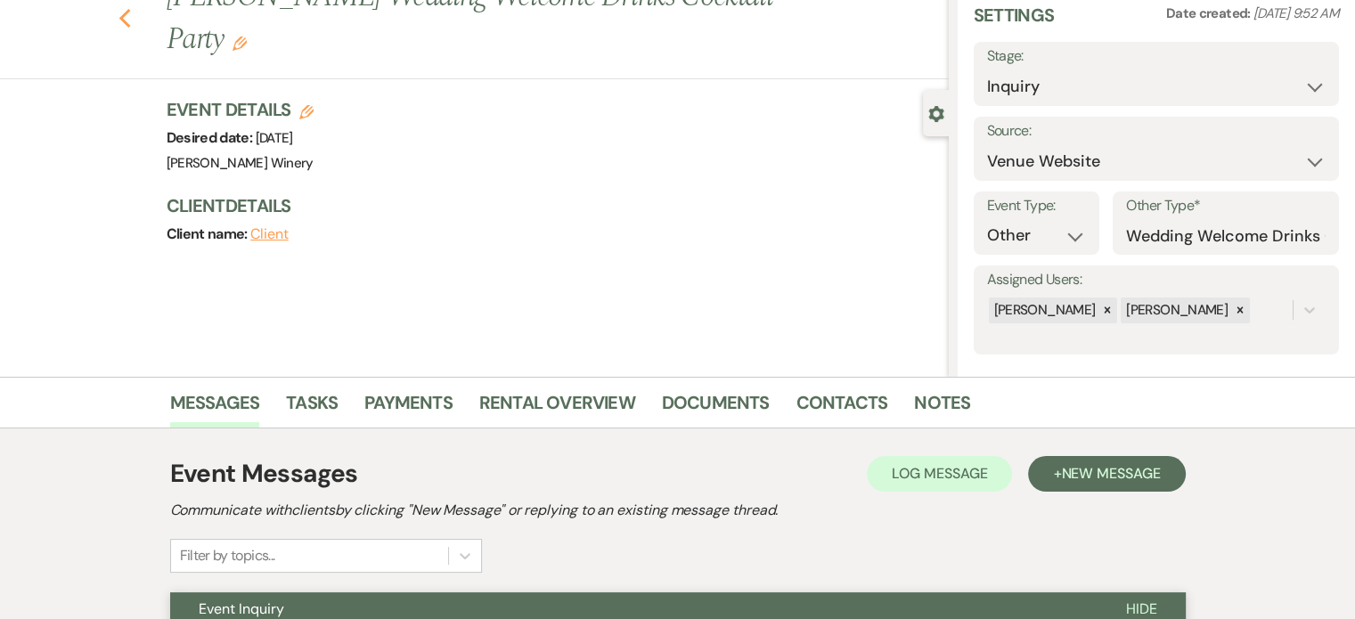
click at [132, 19] on icon "Previous" at bounding box center [124, 18] width 13 height 21
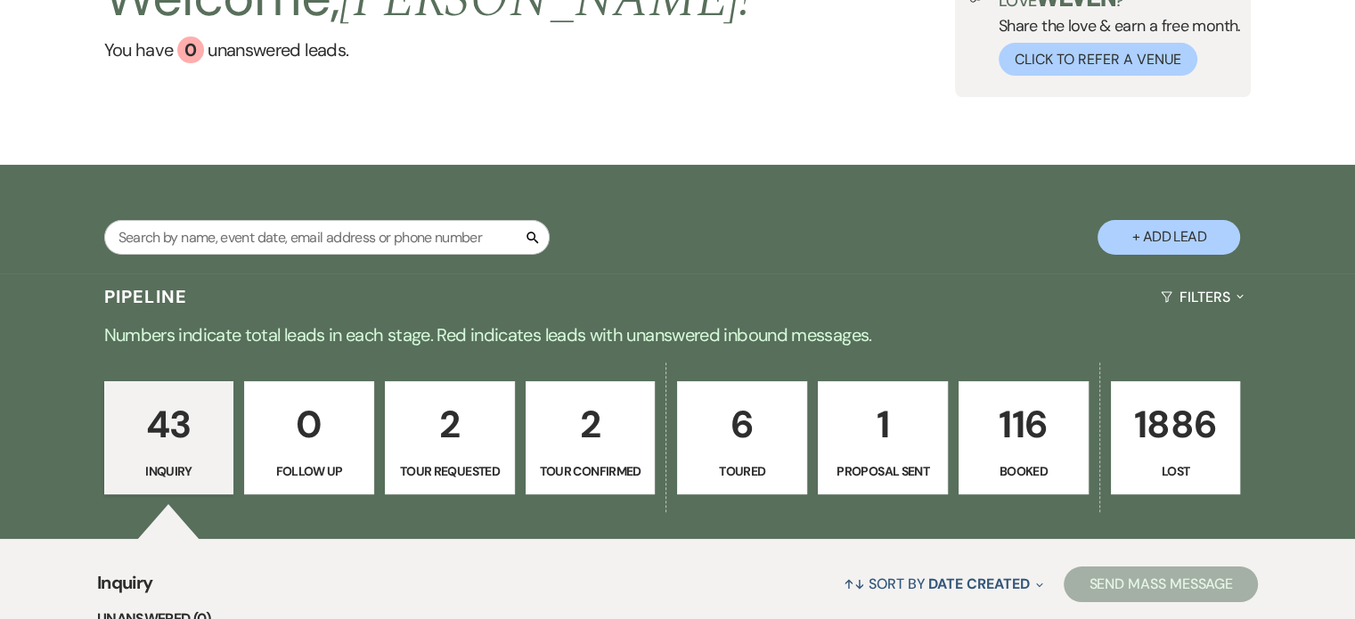
scroll to position [118, 0]
